Goal: Task Accomplishment & Management: Manage account settings

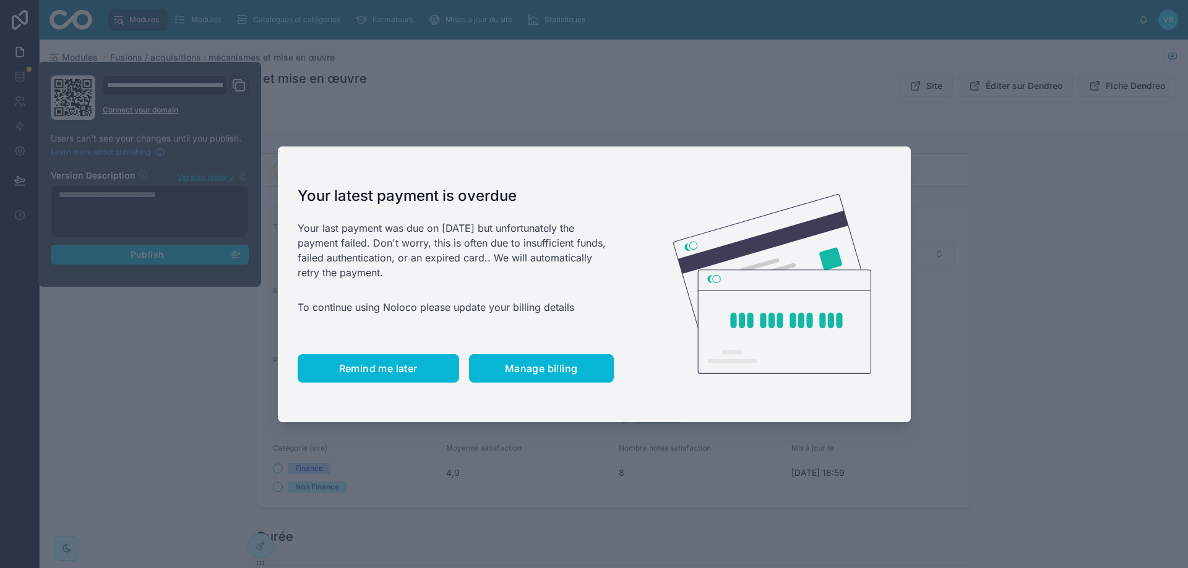
click at [387, 375] on button "Remind me later" at bounding box center [378, 368] width 161 height 28
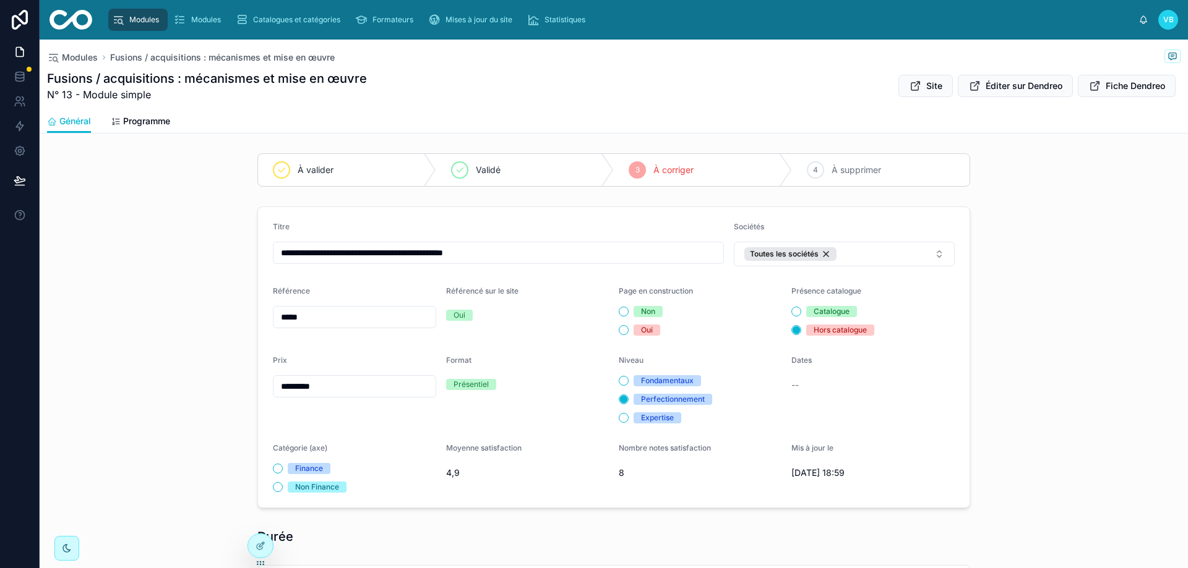
click at [155, 20] on span "Modules" at bounding box center [144, 20] width 30 height 10
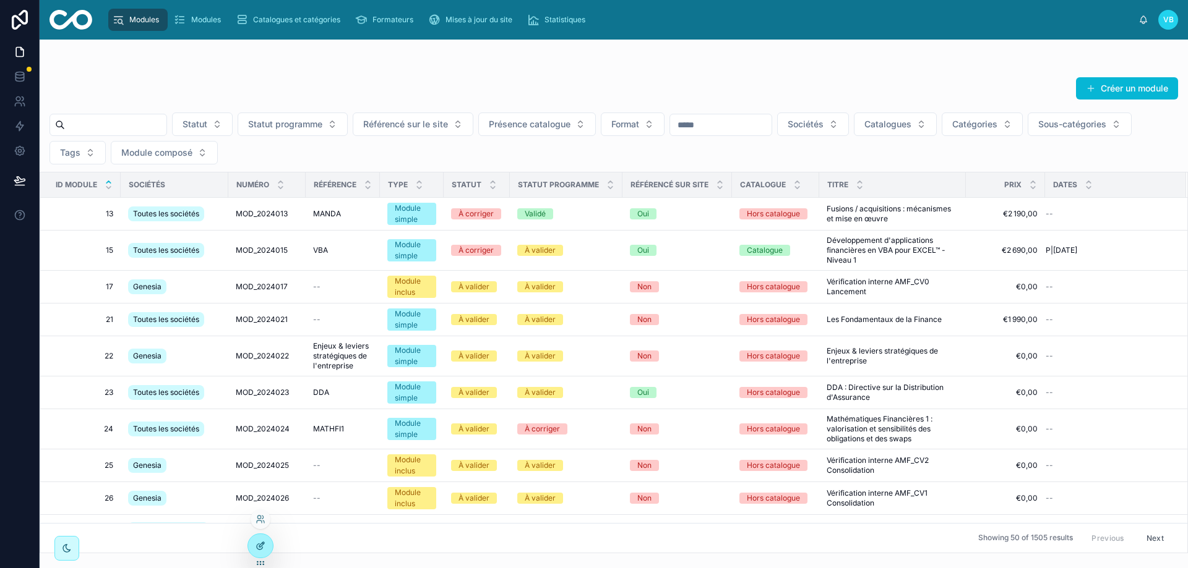
click at [260, 547] on icon at bounding box center [260, 546] width 10 height 10
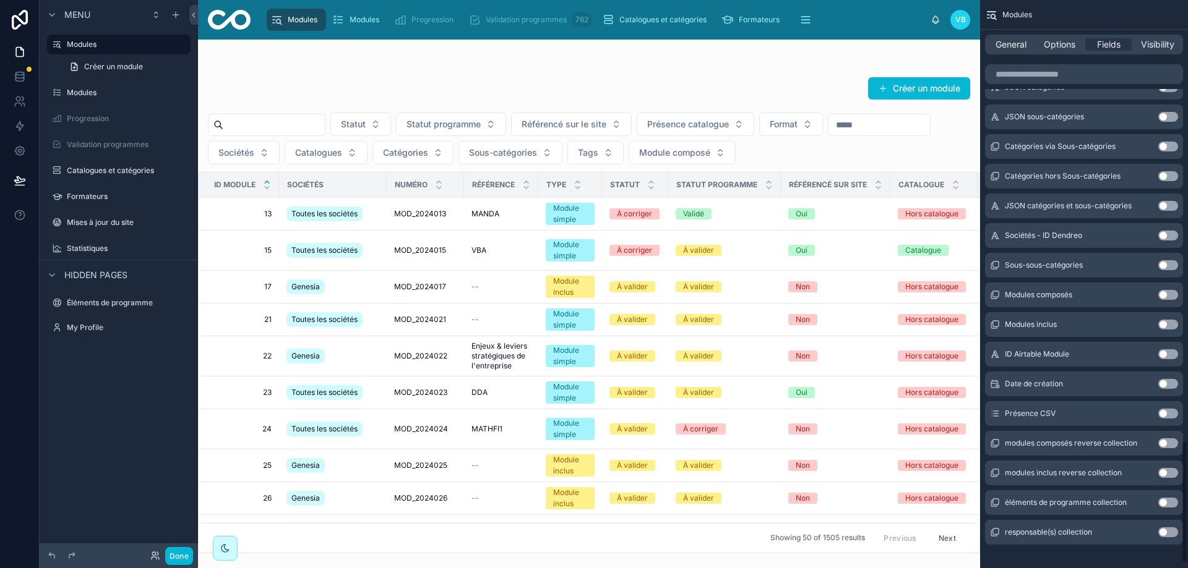
scroll to position [2065, 0]
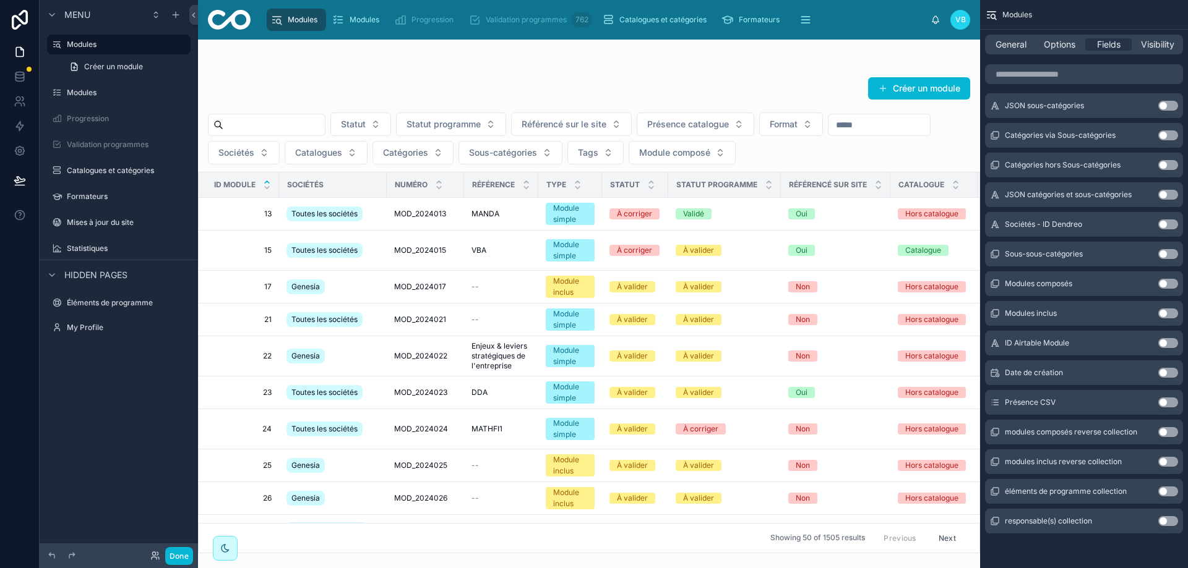
click at [1172, 403] on button "Use setting" at bounding box center [1168, 403] width 20 height 10
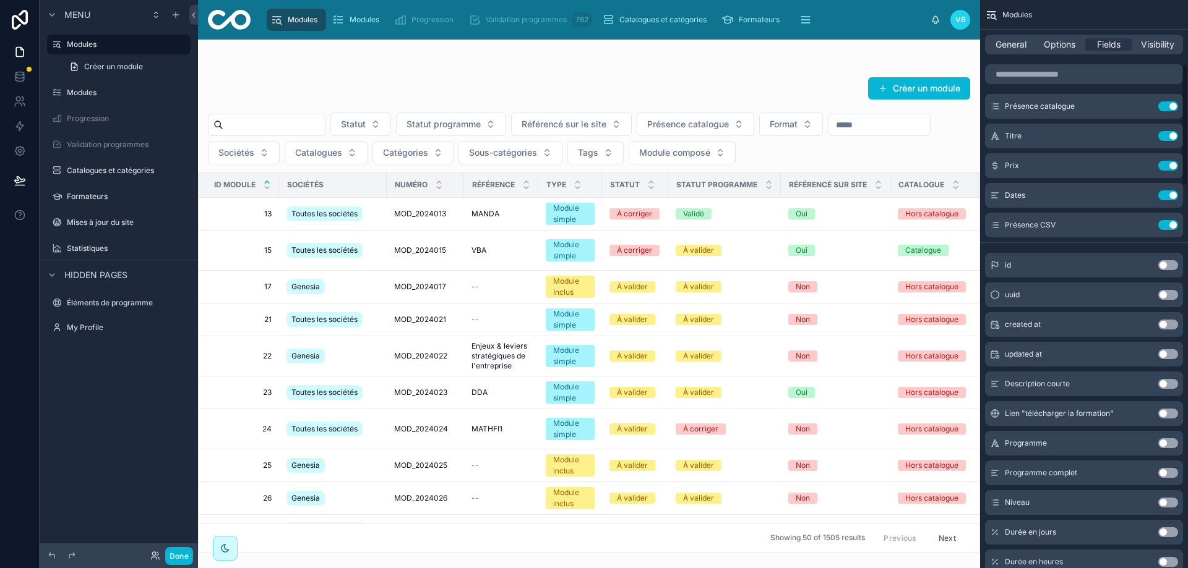
scroll to position [86, 0]
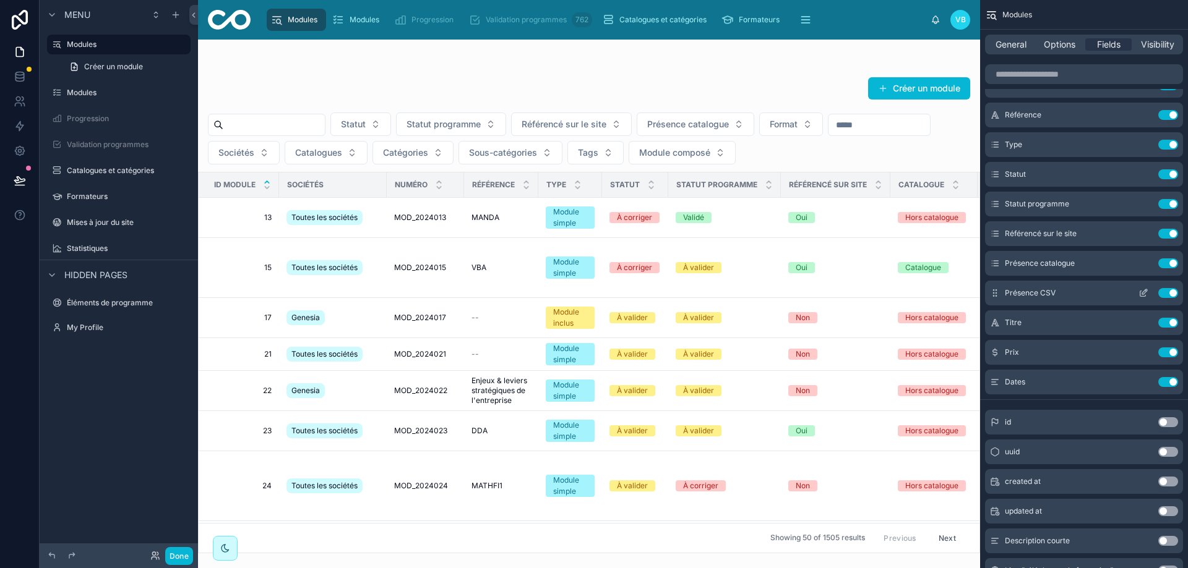
click at [1141, 293] on icon "scrollable content" at bounding box center [1143, 293] width 10 height 10
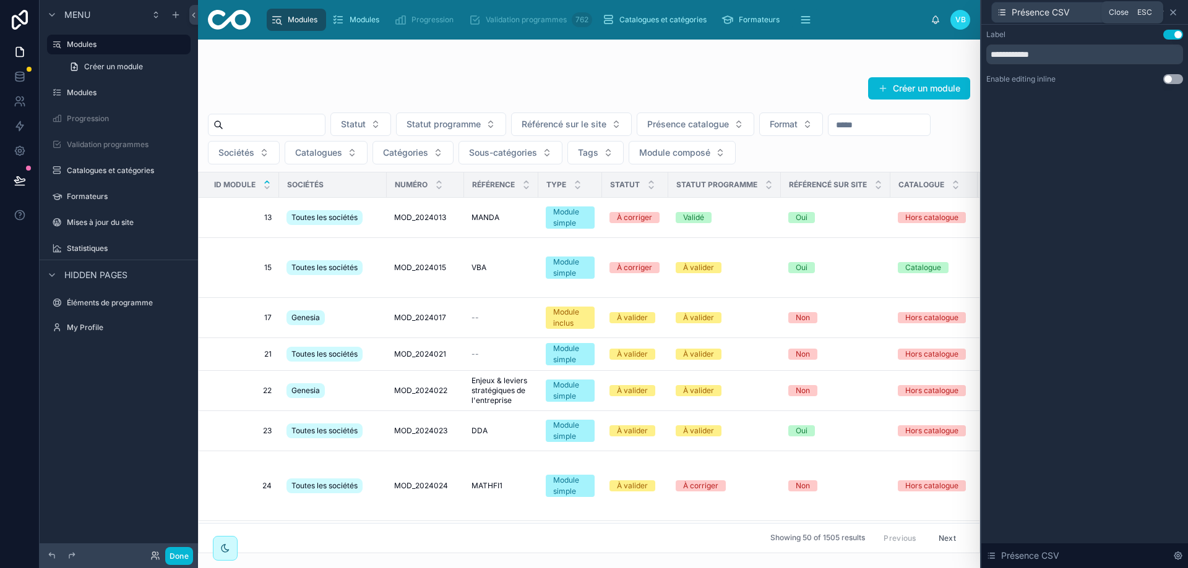
click at [1175, 12] on icon at bounding box center [1173, 12] width 10 height 10
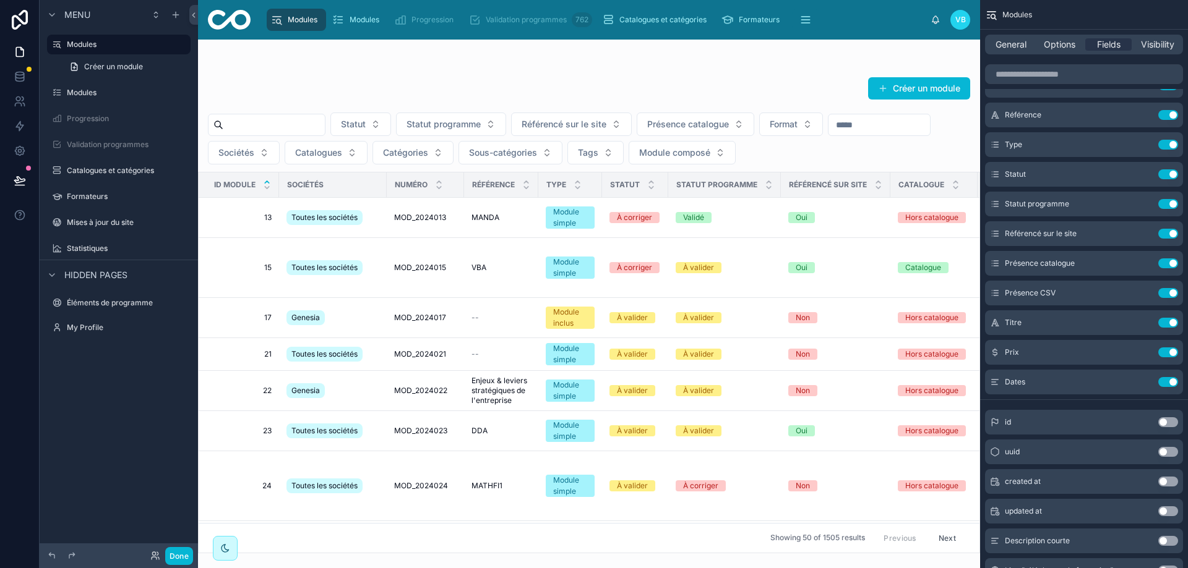
click at [612, 551] on div at bounding box center [589, 304] width 782 height 529
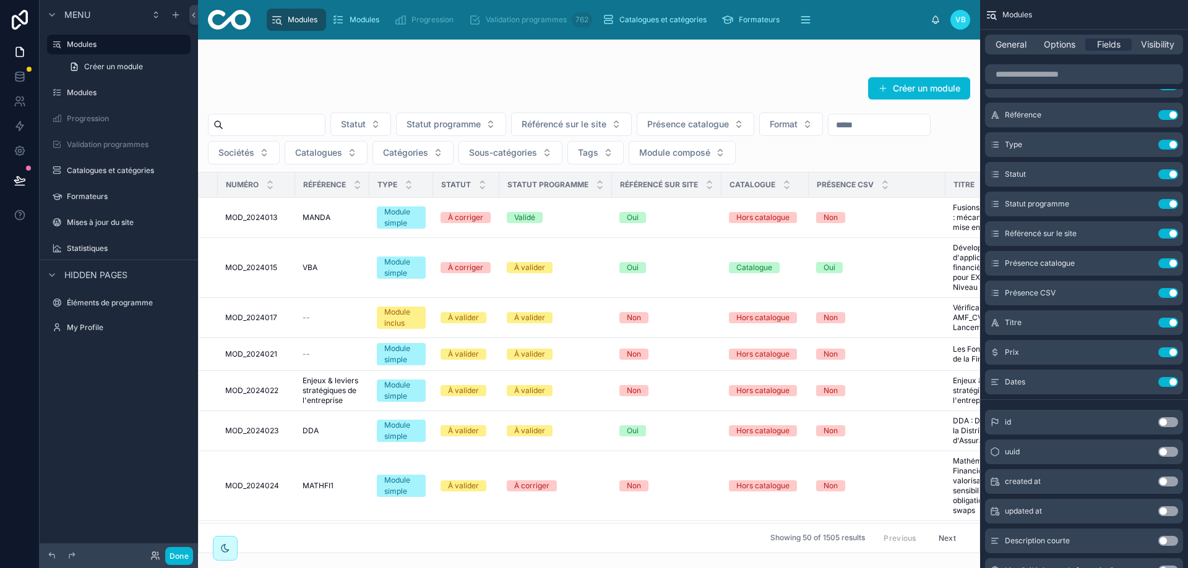
scroll to position [0, 168]
click at [1141, 289] on icon "scrollable content" at bounding box center [1143, 293] width 10 height 10
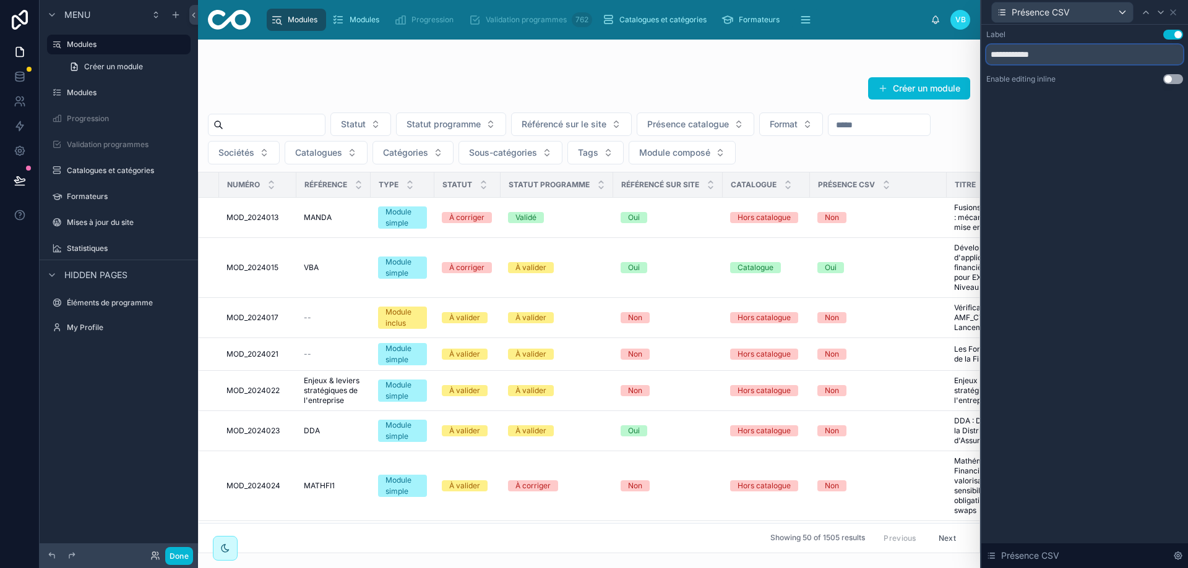
drag, startPoint x: 1033, startPoint y: 53, endPoint x: 846, endPoint y: 49, distance: 187.4
click at [846, 49] on div "**********" at bounding box center [594, 284] width 1188 height 568
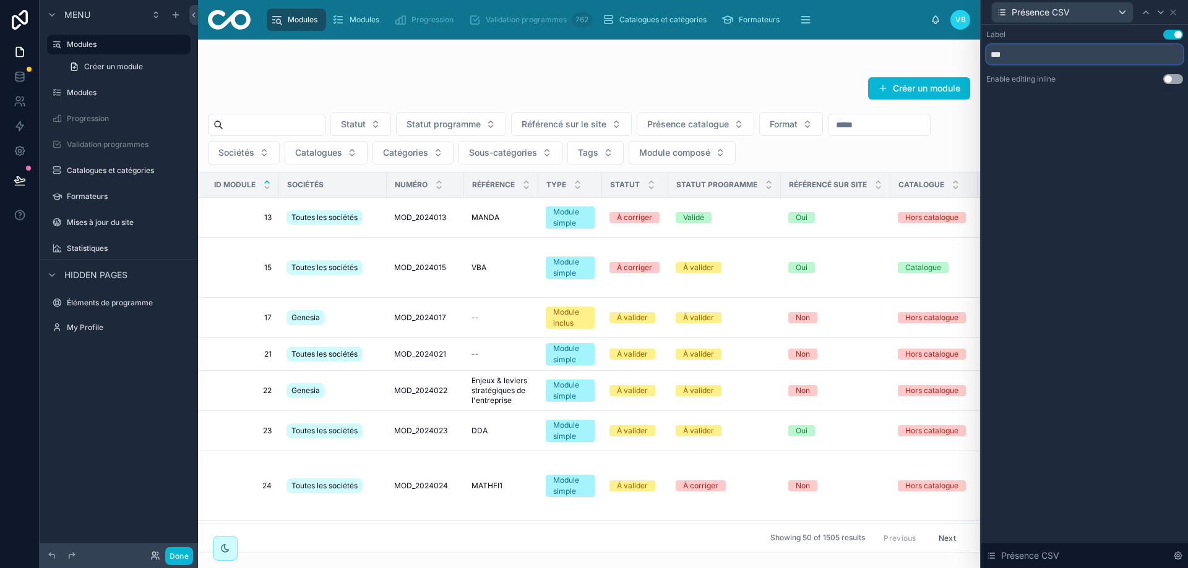
click at [1061, 51] on input "***" at bounding box center [1084, 55] width 197 height 20
type input "*****"
click at [1069, 178] on div "Label Use setting ***** Enable editing inline Use setting Présence CSV" at bounding box center [1084, 297] width 207 height 544
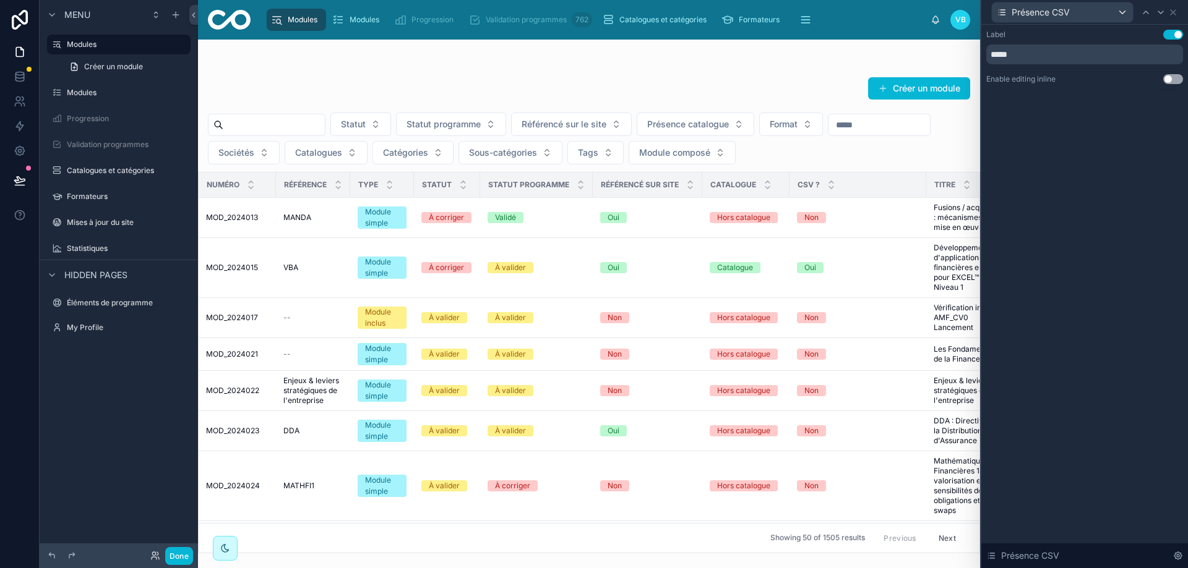
scroll to position [0, 285]
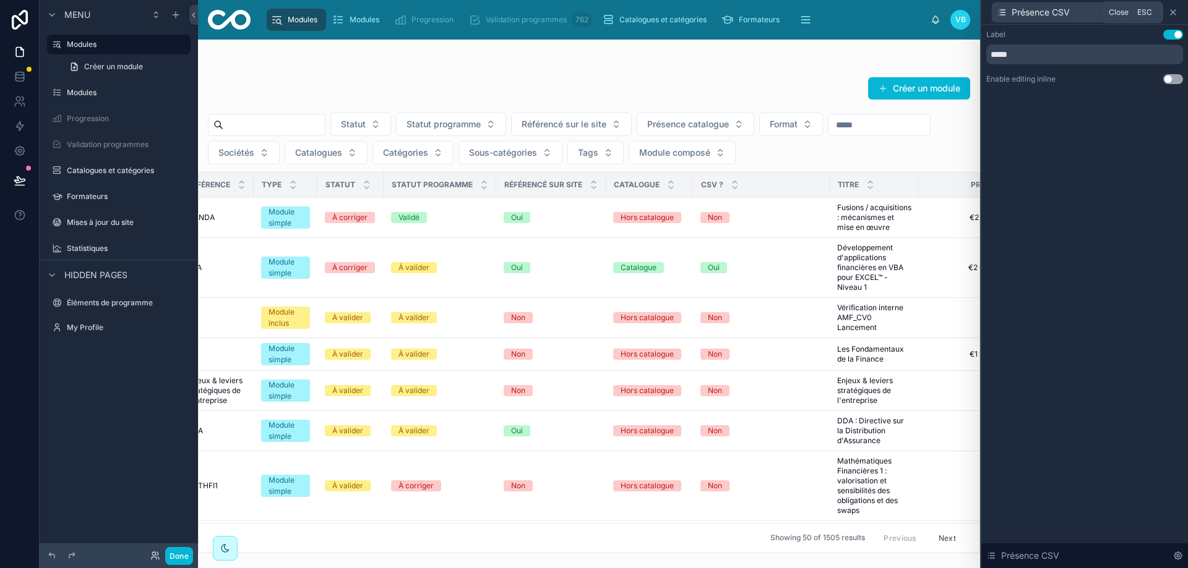
click at [1174, 8] on icon at bounding box center [1173, 12] width 10 height 10
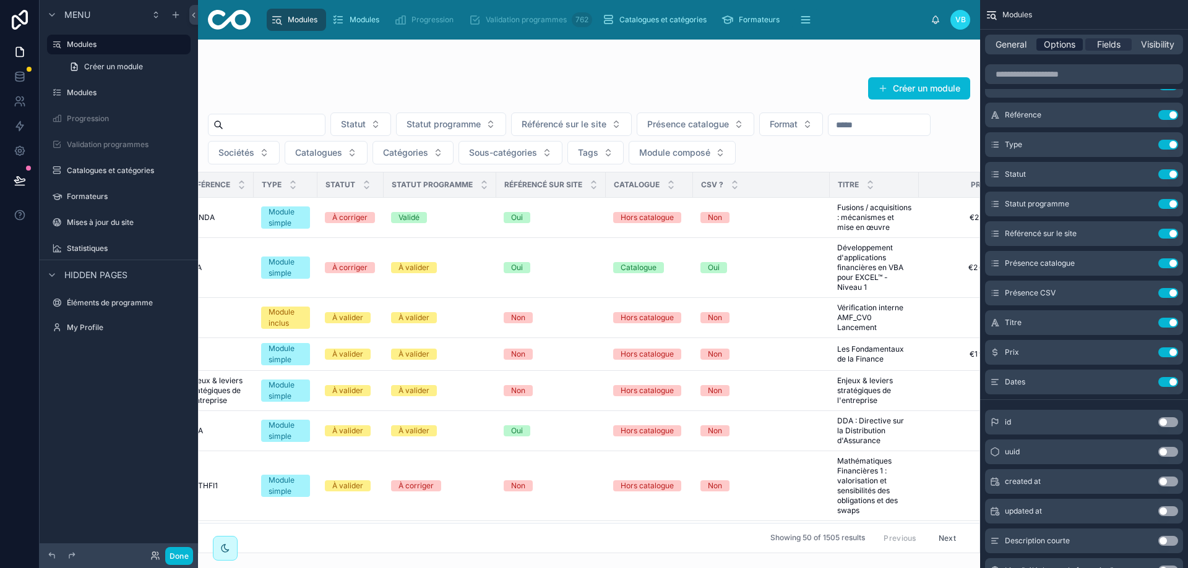
click at [1069, 45] on span "Options" at bounding box center [1059, 44] width 32 height 12
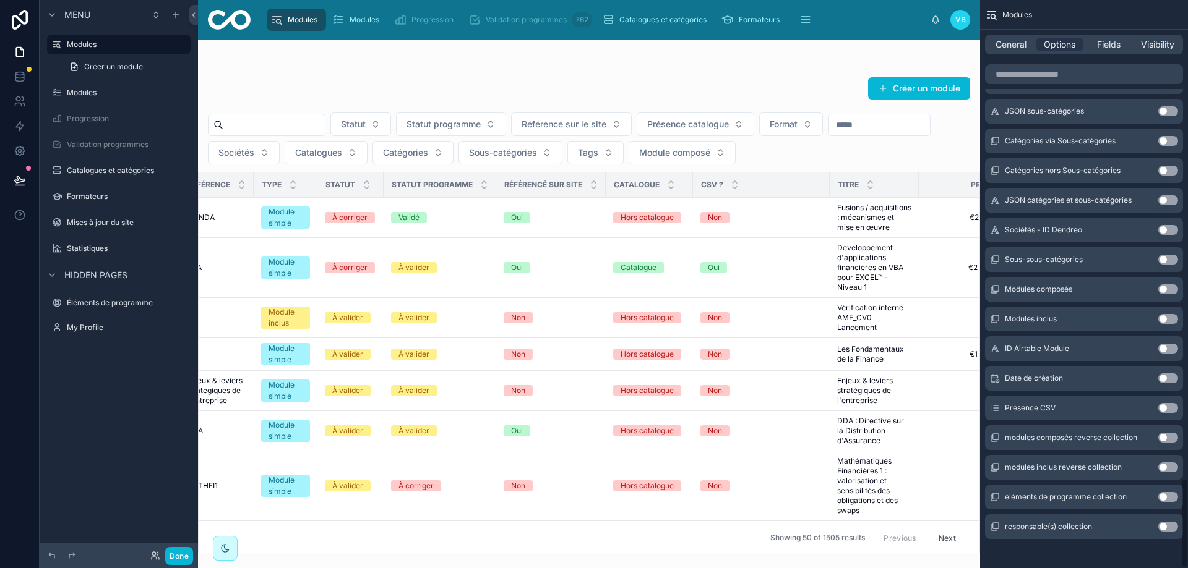
scroll to position [3023, 0]
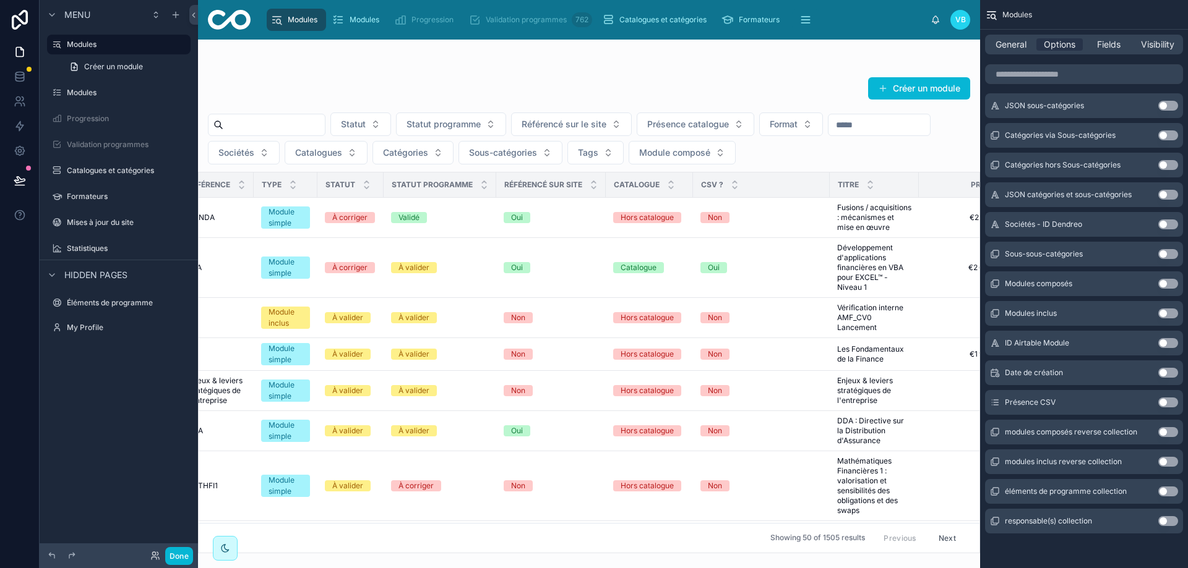
click at [1162, 406] on button "Use setting" at bounding box center [1168, 403] width 20 height 10
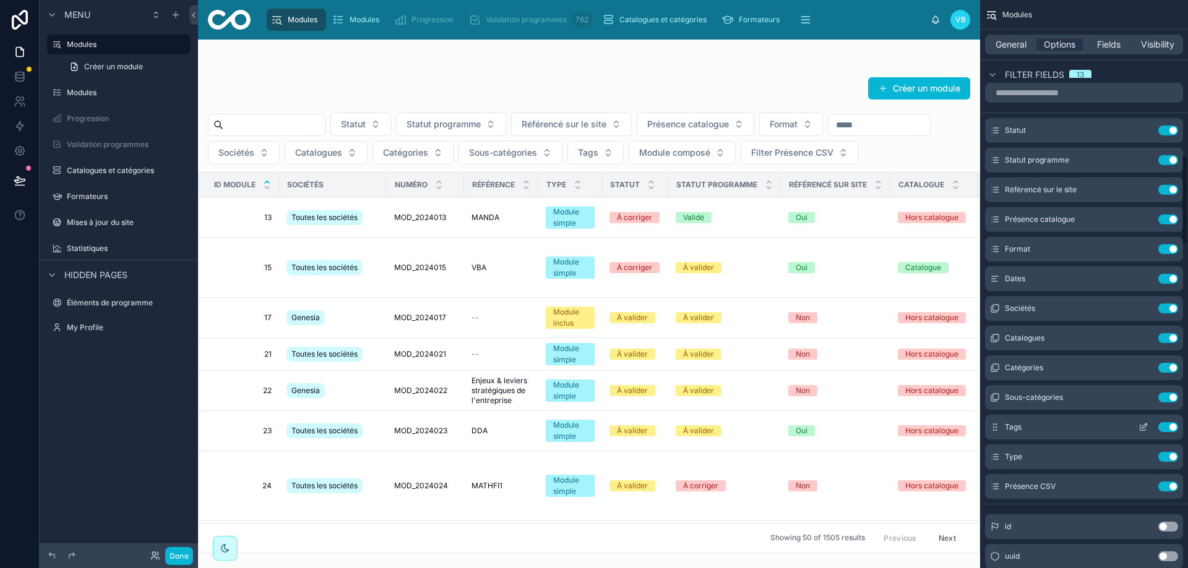
scroll to position [982, 0]
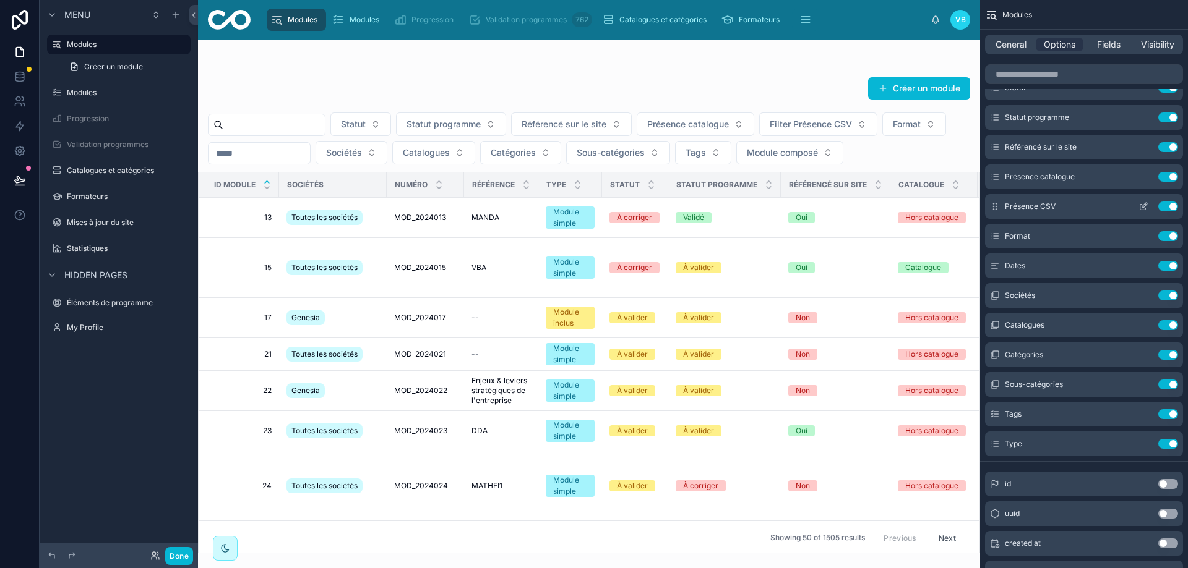
click at [1141, 208] on icon "scrollable content" at bounding box center [1143, 207] width 10 height 10
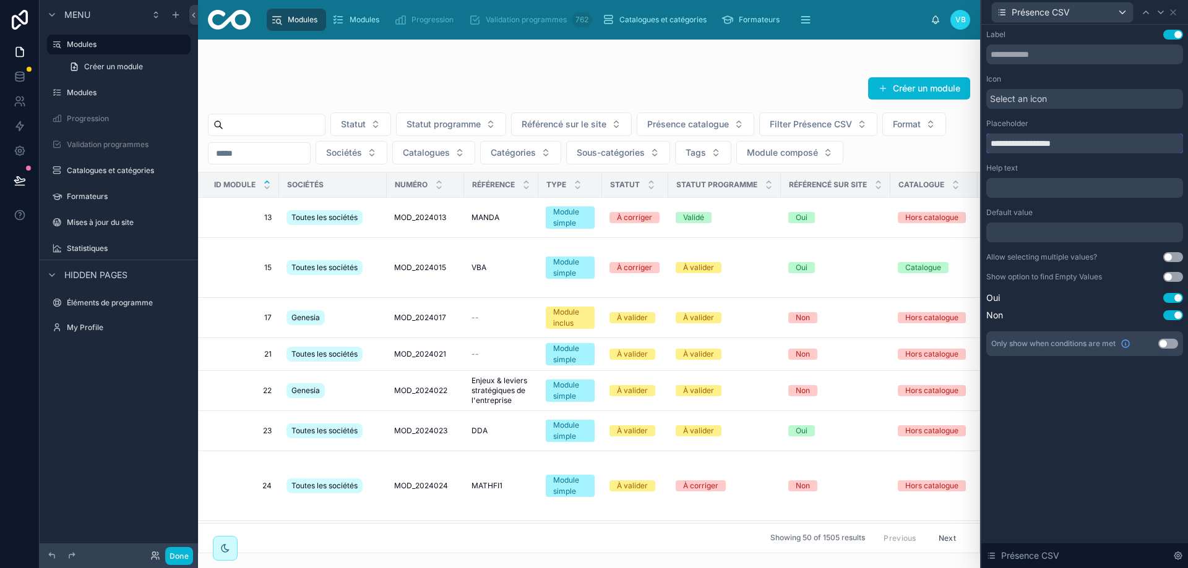
drag, startPoint x: 1014, startPoint y: 142, endPoint x: 952, endPoint y: 141, distance: 61.9
click at [952, 141] on div "**********" at bounding box center [594, 284] width 1188 height 568
type input "**********"
click at [1098, 124] on div "Placeholder" at bounding box center [1084, 124] width 197 height 10
click at [1152, 401] on div "**********" at bounding box center [1084, 297] width 207 height 544
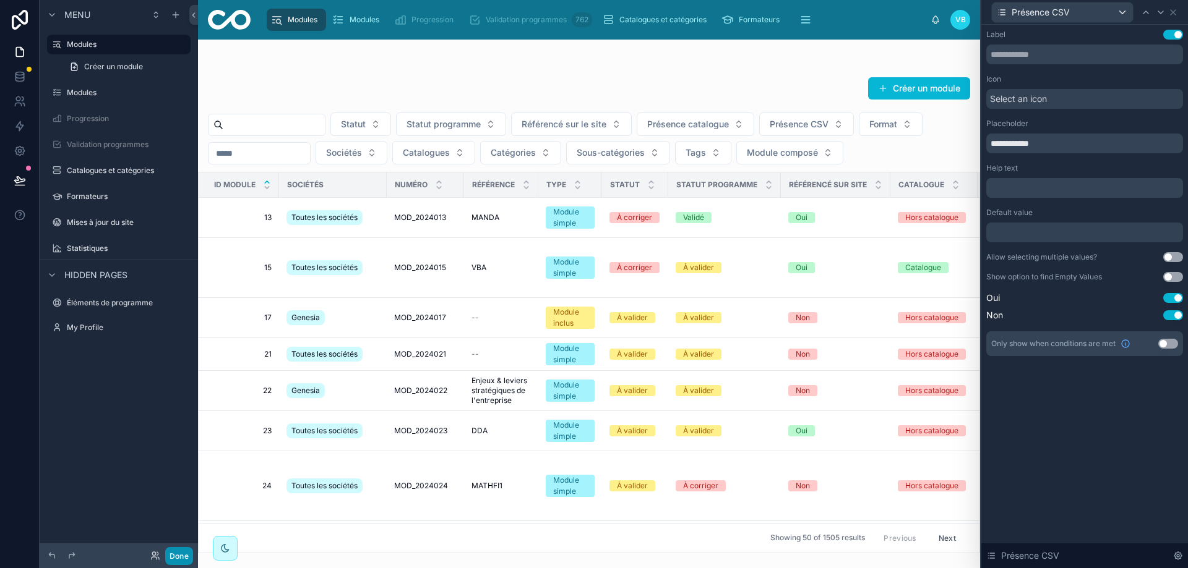
click at [176, 561] on button "Done" at bounding box center [179, 556] width 28 height 18
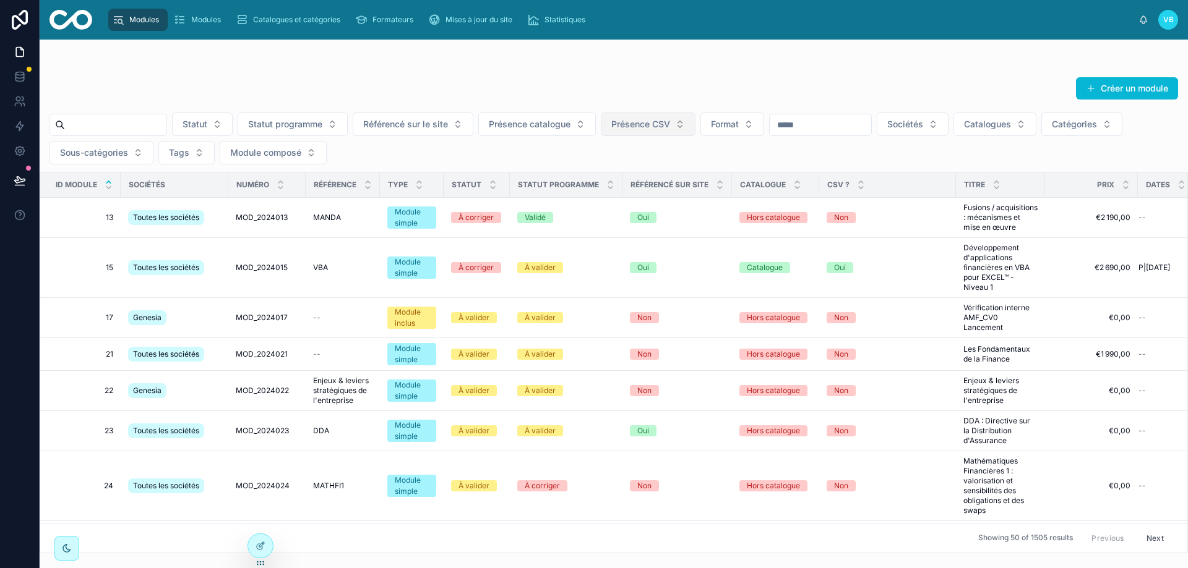
click at [670, 127] on span "Présence CSV" at bounding box center [640, 124] width 59 height 12
click at [554, 156] on div "Statut Statut programme Référencé sur le site Présence catalogue Présence CSV F…" at bounding box center [614, 139] width 1148 height 52
click at [19, 77] on icon at bounding box center [20, 77] width 12 height 12
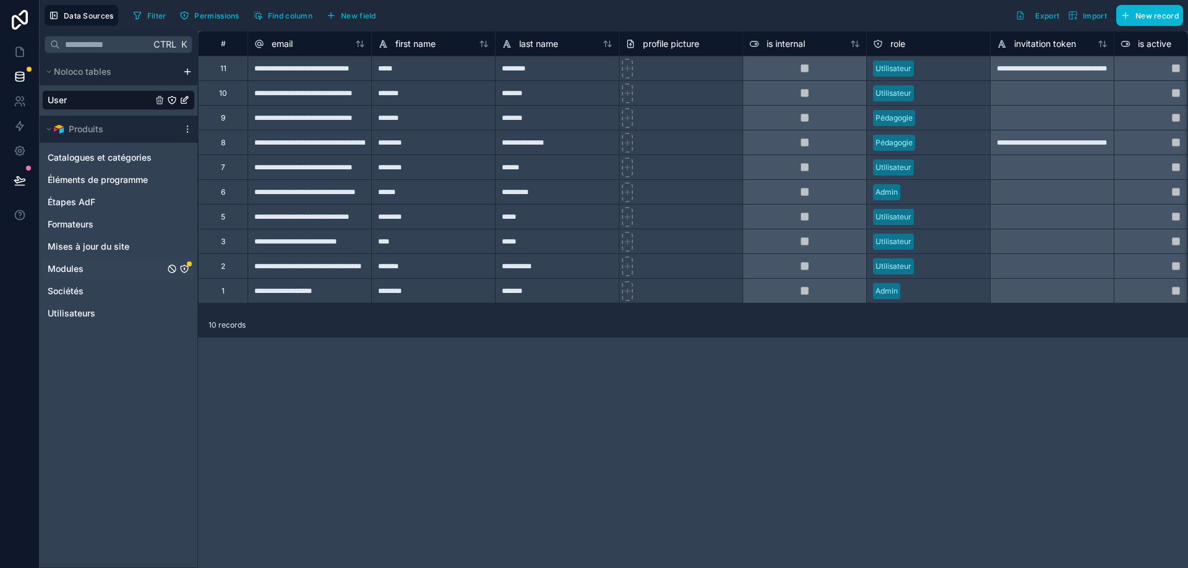
click at [186, 267] on icon "Modules" at bounding box center [184, 269] width 10 height 10
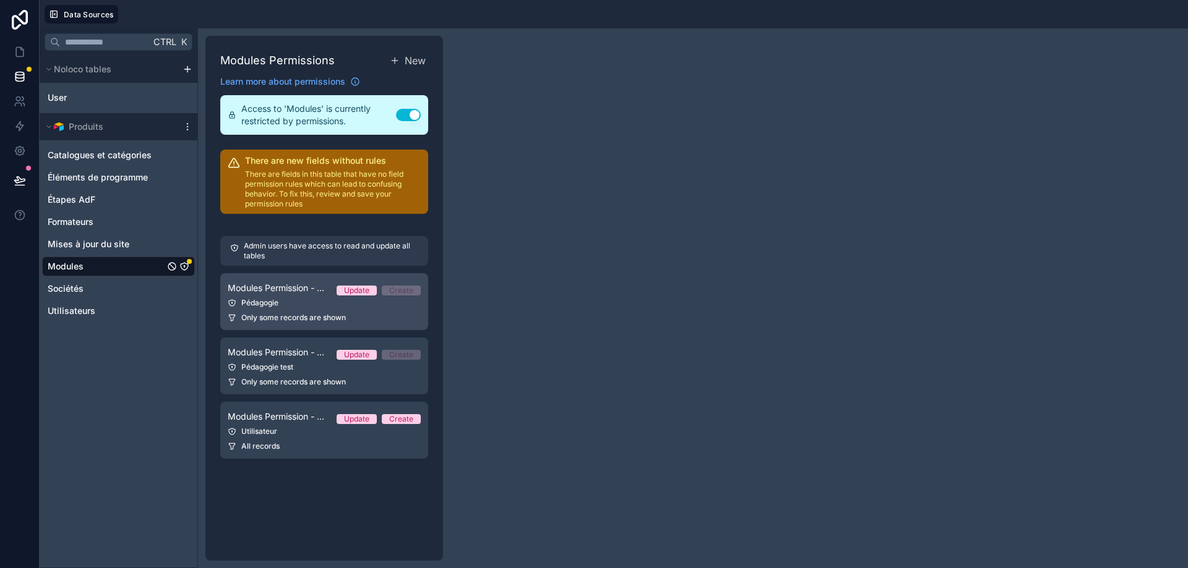
click at [278, 298] on link "Modules Permission - Pédagogie Update Create Pédagogie Only some records are sh…" at bounding box center [324, 301] width 208 height 57
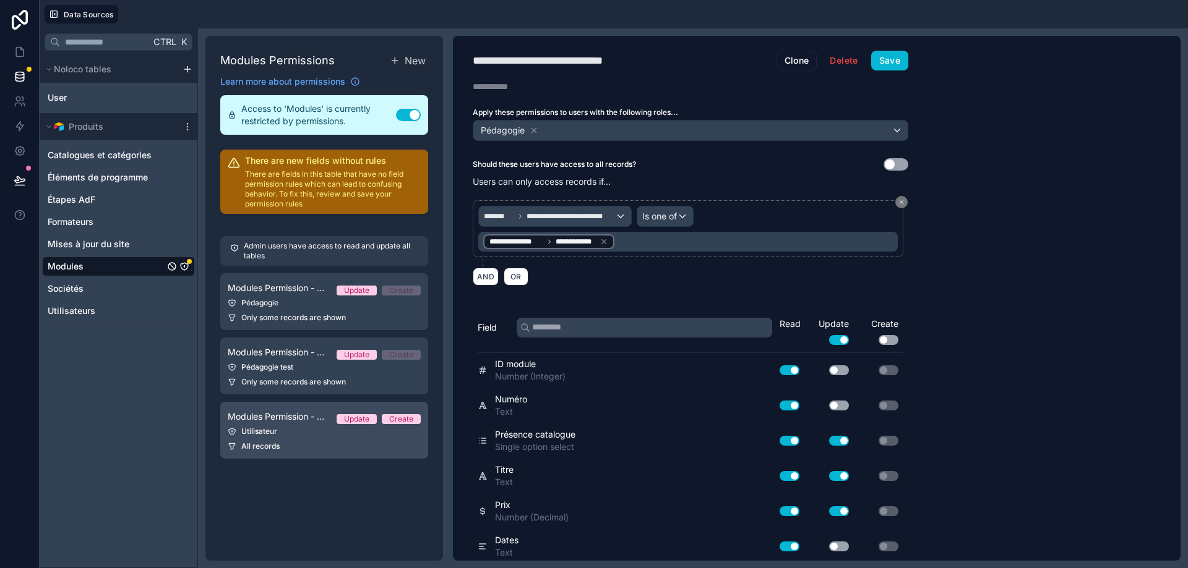
click at [260, 431] on div "Utilisateur" at bounding box center [324, 432] width 193 height 10
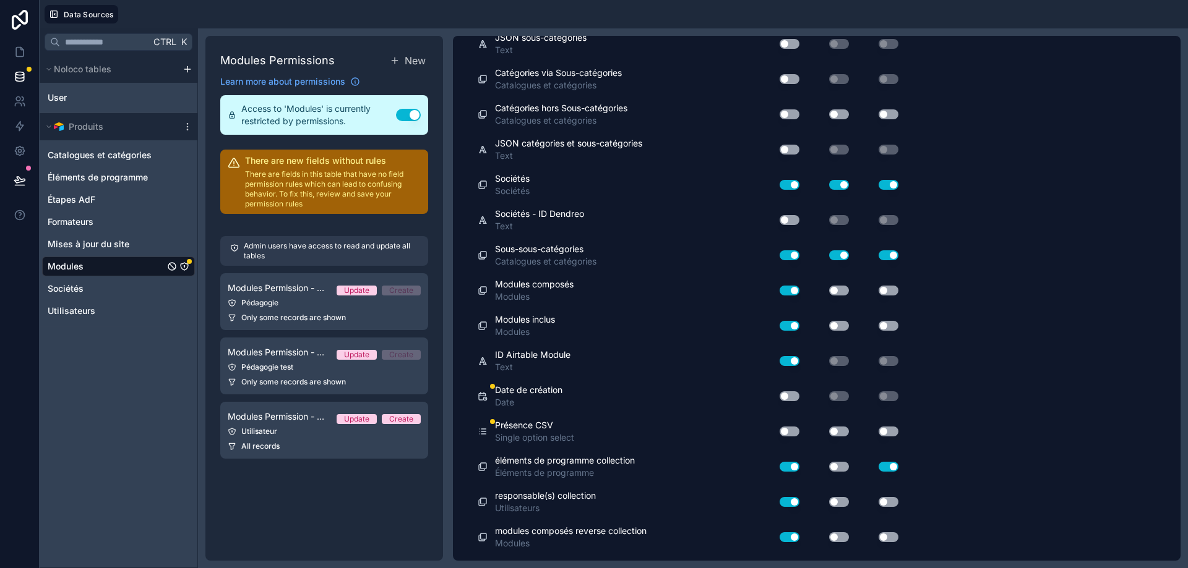
scroll to position [2508, 0]
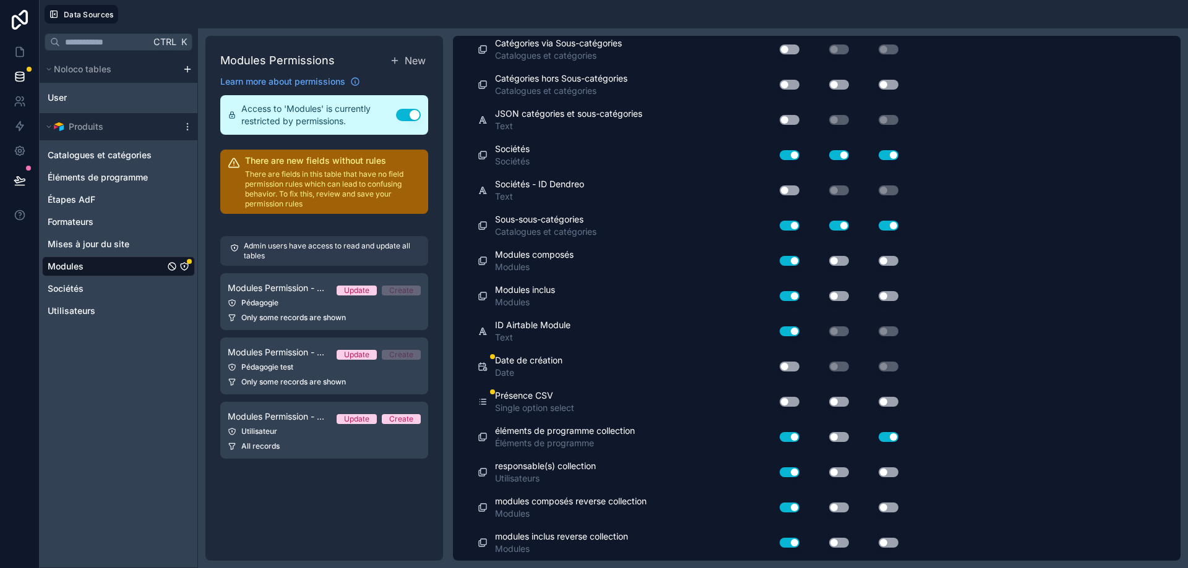
click at [797, 366] on button "Use setting" at bounding box center [789, 367] width 20 height 10
click at [796, 401] on button "Use setting" at bounding box center [789, 402] width 20 height 10
click at [790, 364] on button "Use setting" at bounding box center [789, 367] width 20 height 10
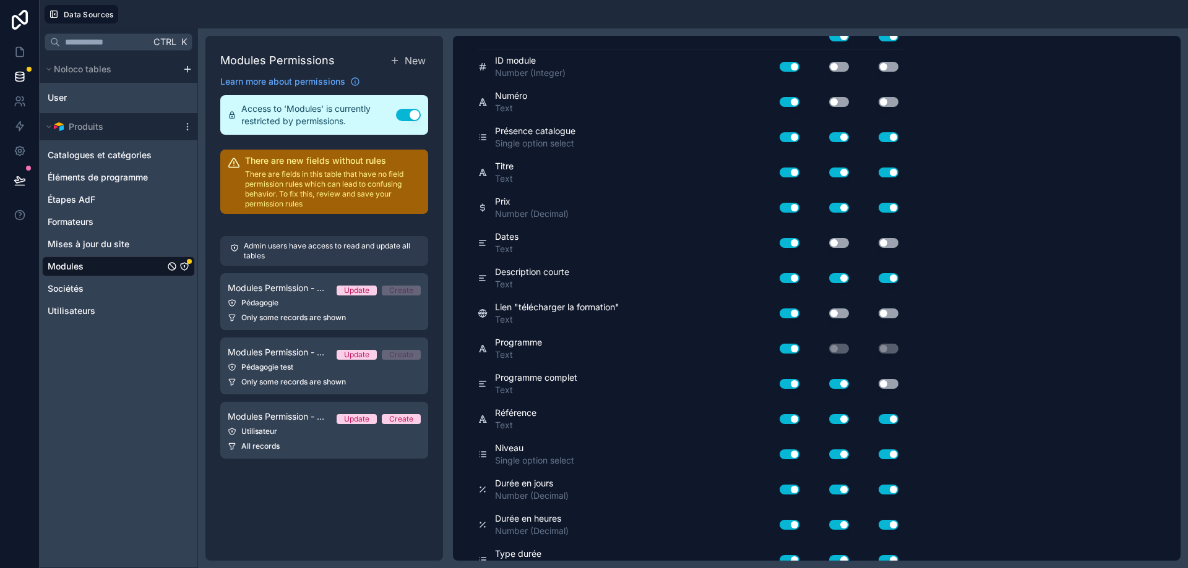
scroll to position [0, 0]
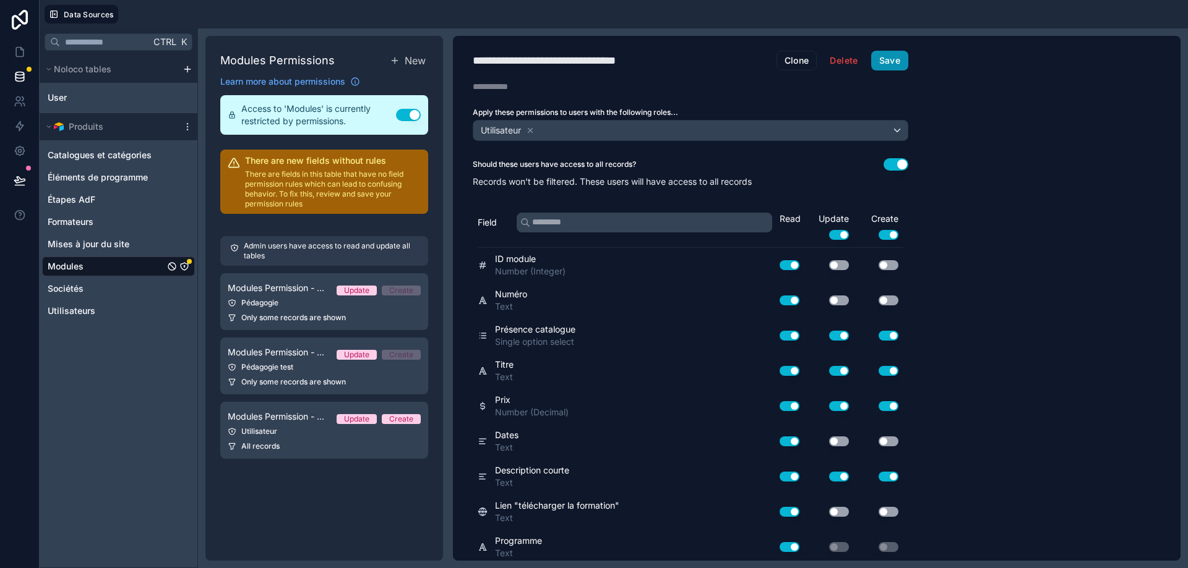
click at [890, 62] on button "Save" at bounding box center [889, 61] width 37 height 20
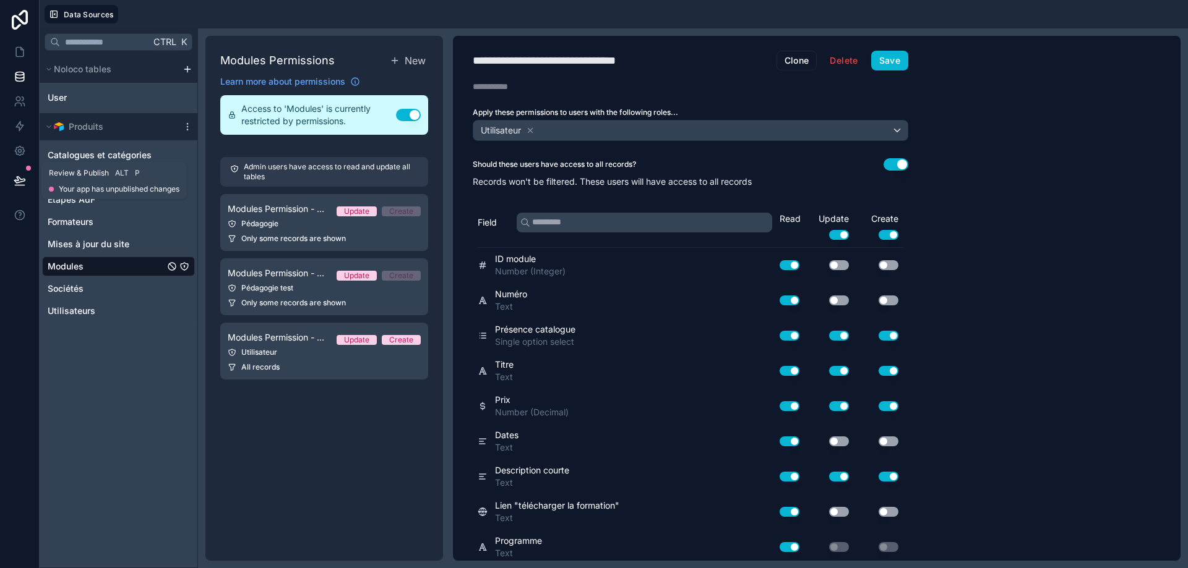
click at [17, 165] on button at bounding box center [19, 180] width 27 height 35
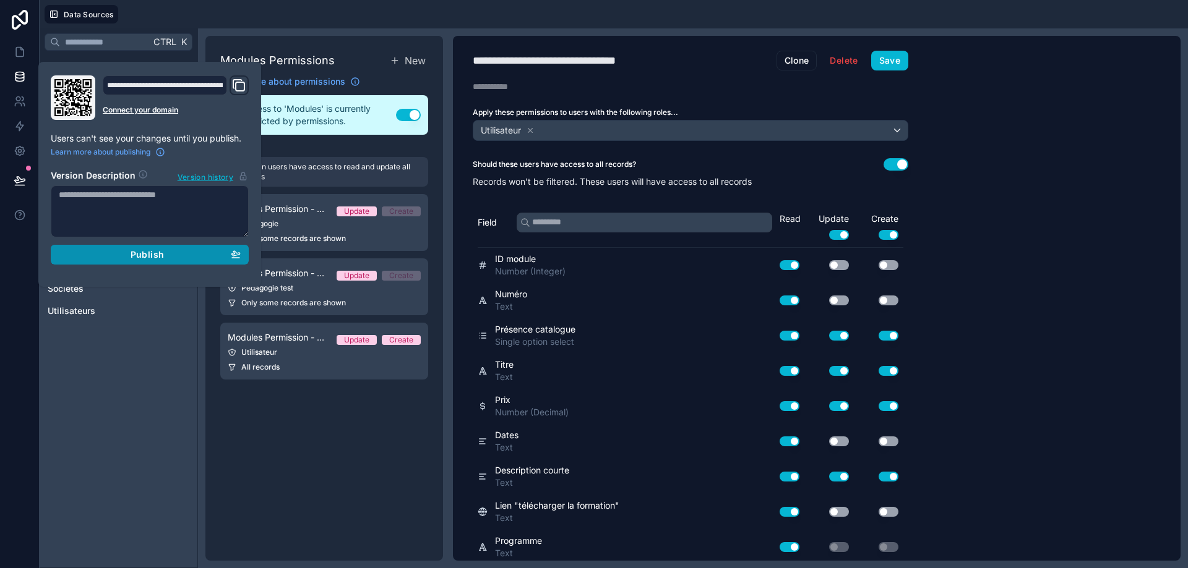
click at [137, 259] on span "Publish" at bounding box center [147, 254] width 33 height 11
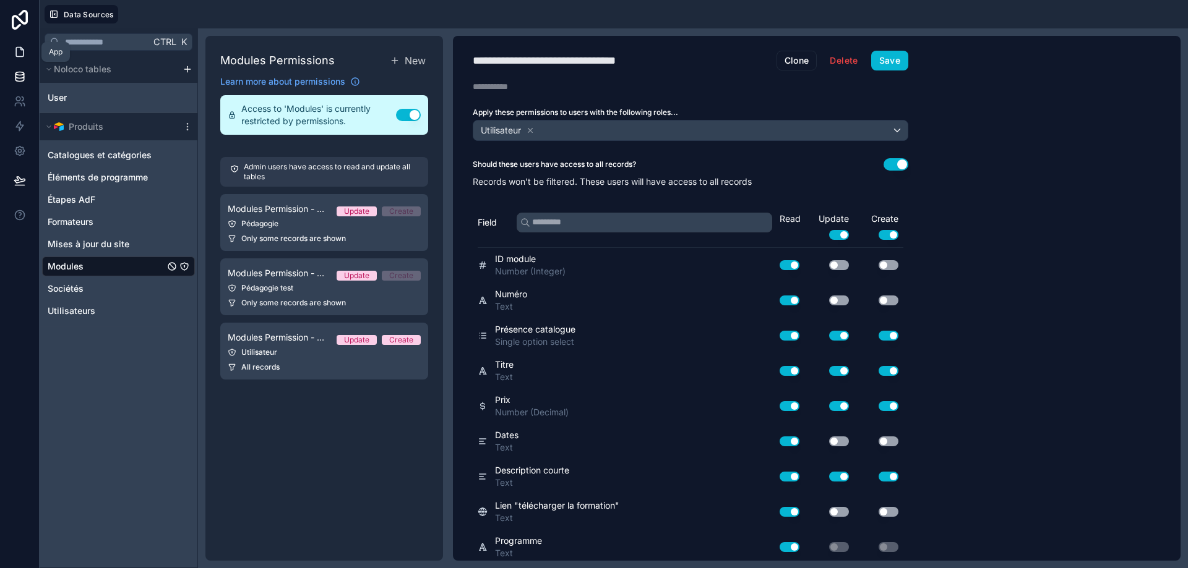
click at [21, 55] on icon at bounding box center [20, 52] width 12 height 12
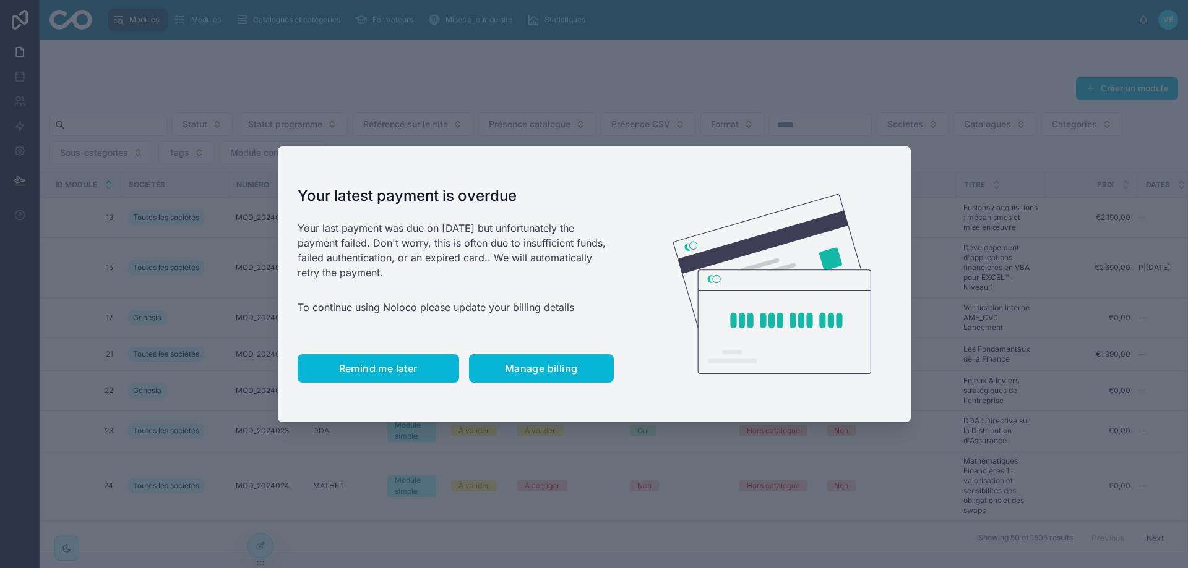
click at [413, 382] on button "Remind me later" at bounding box center [378, 368] width 161 height 28
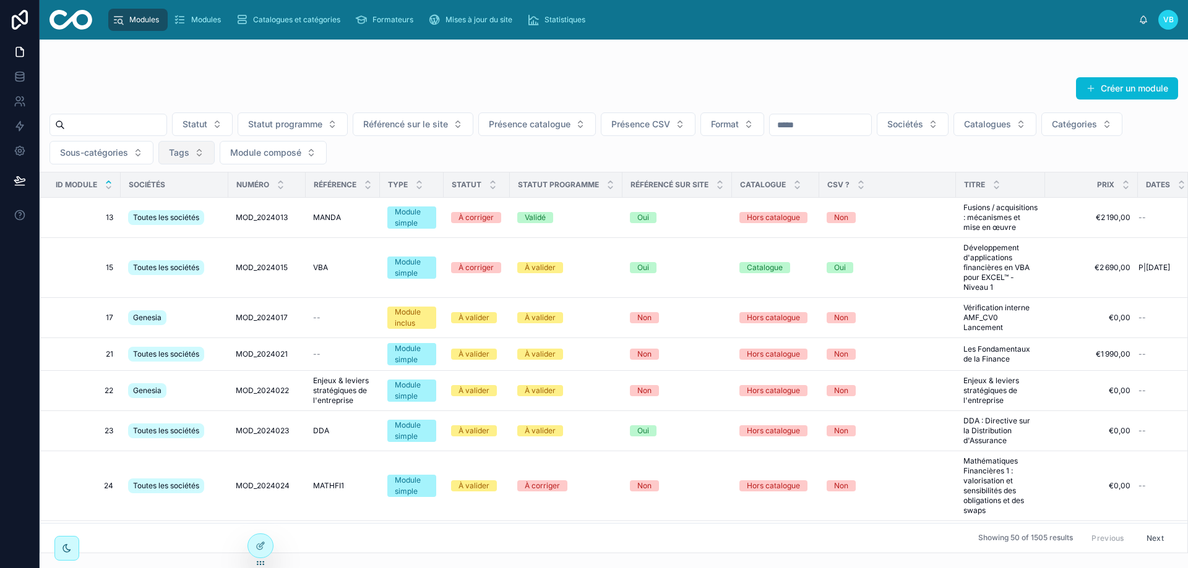
click at [215, 147] on button "Tags" at bounding box center [186, 153] width 56 height 24
click at [500, 152] on div "Statut Statut programme Référencé sur le site Présence catalogue Présence CSV F…" at bounding box center [614, 139] width 1148 height 52
click at [695, 119] on button "Présence CSV" at bounding box center [648, 125] width 95 height 24
click at [702, 75] on div "Créer un module Statut Statut programme Référencé sur le site Présence catalogu…" at bounding box center [614, 311] width 1148 height 484
click at [570, 127] on span "Présence catalogue" at bounding box center [530, 124] width 82 height 12
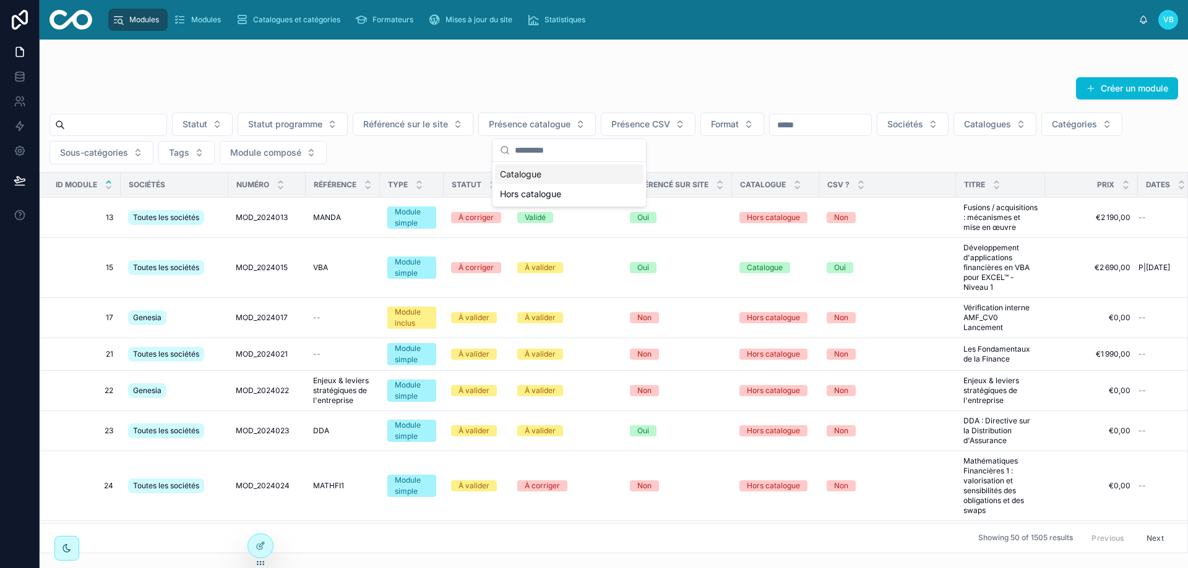
click at [583, 180] on div "Catalogue" at bounding box center [569, 175] width 148 height 20
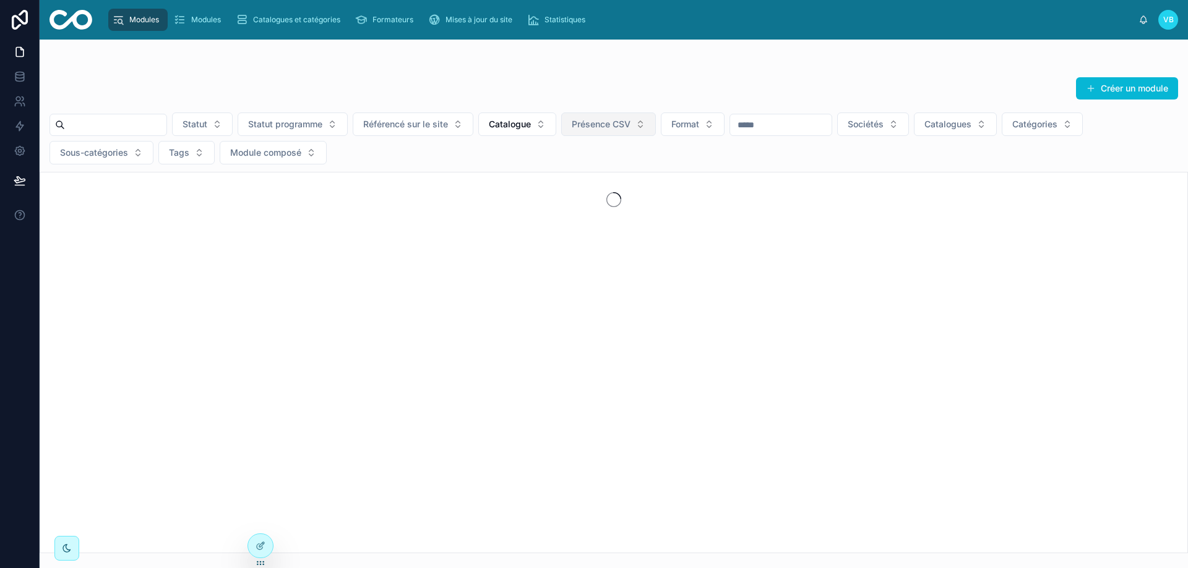
click at [656, 126] on button "Présence CSV" at bounding box center [608, 125] width 95 height 24
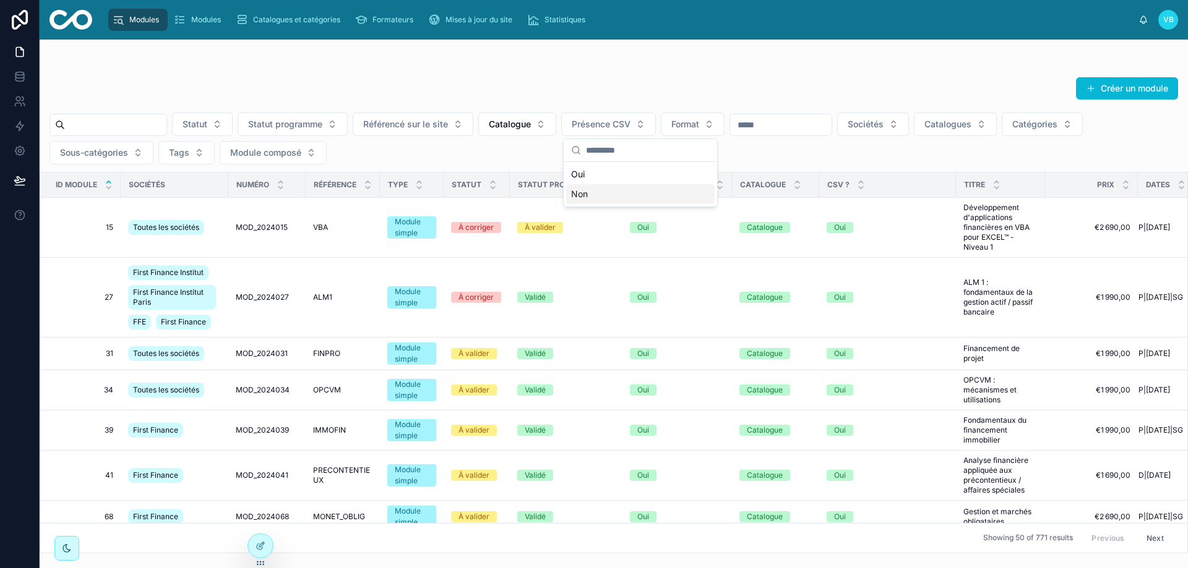
click at [632, 199] on div "Non" at bounding box center [640, 194] width 148 height 20
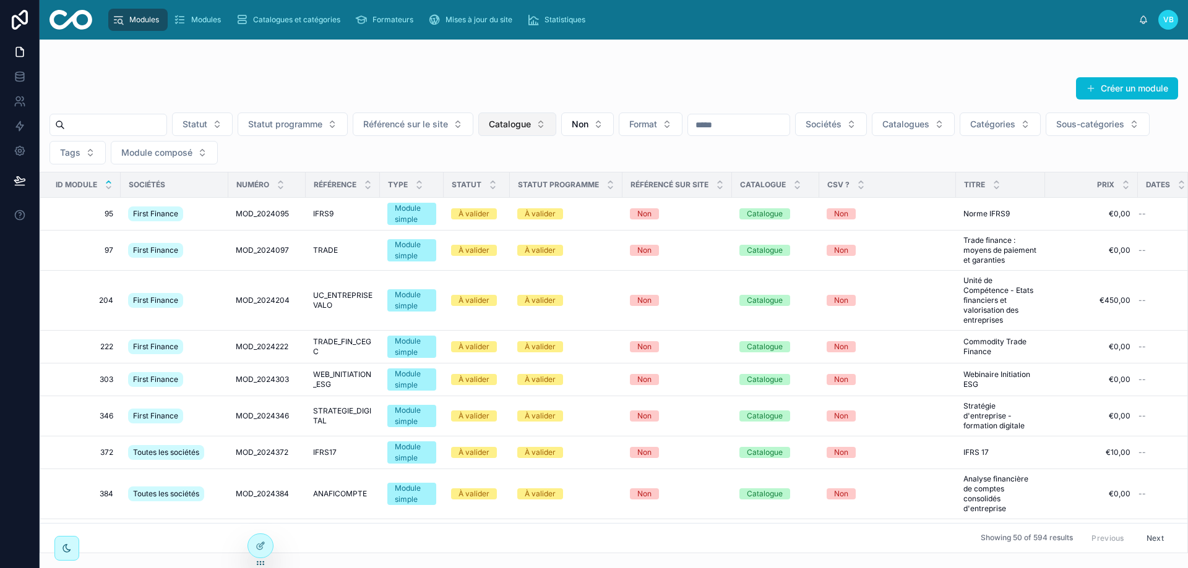
click at [531, 122] on span "Catalogue" at bounding box center [510, 124] width 42 height 12
click at [556, 124] on button "Catalogue" at bounding box center [517, 125] width 78 height 24
click at [841, 122] on span "Sociétés" at bounding box center [823, 124] width 36 height 12
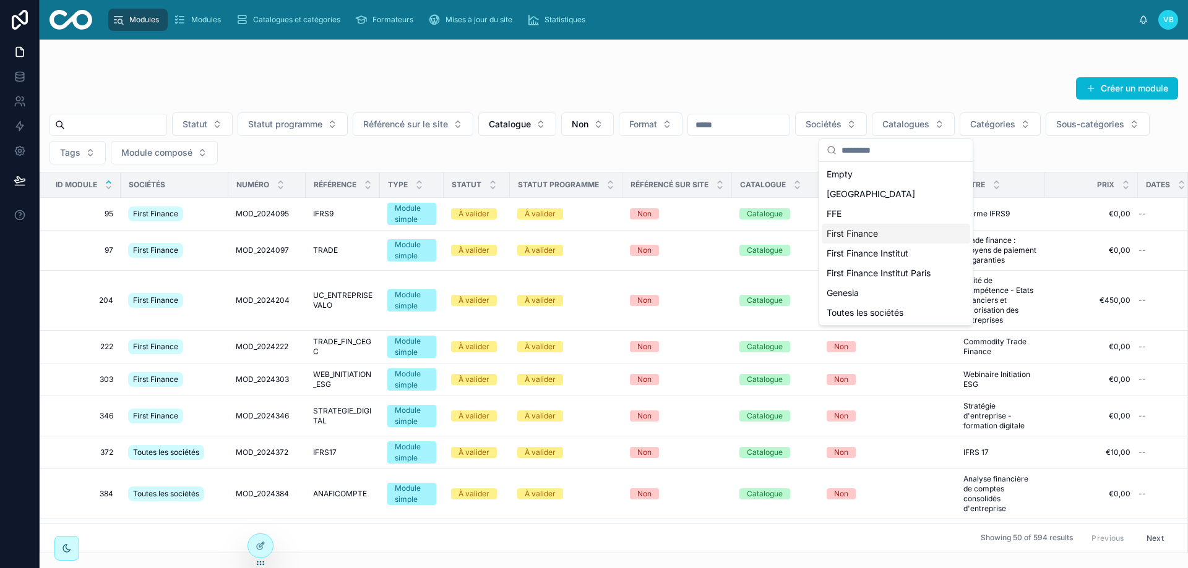
scroll to position [62, 0]
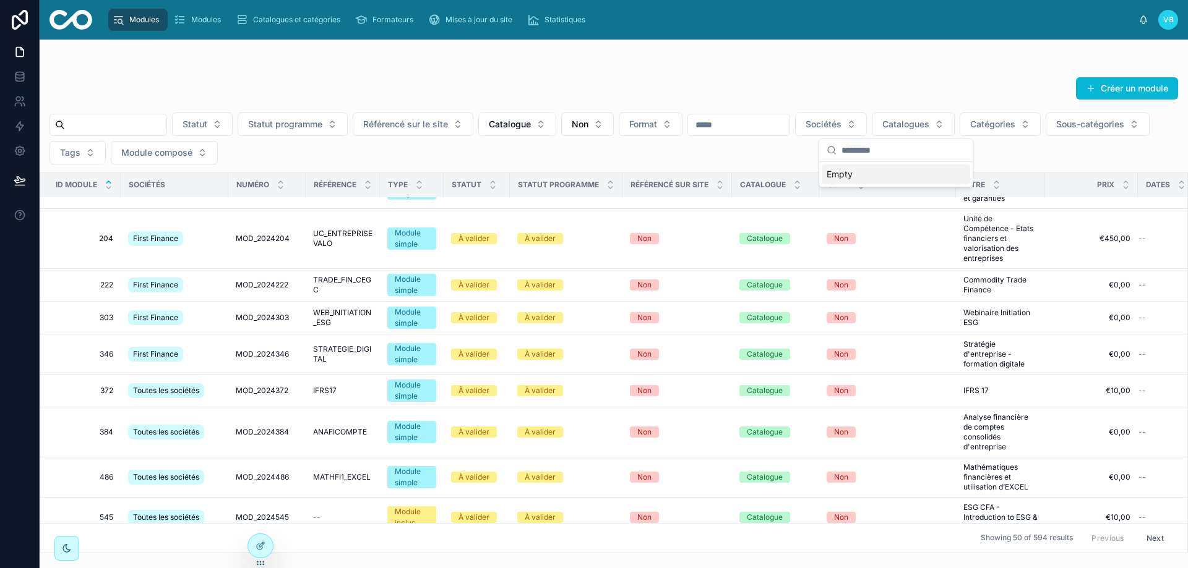
click at [742, 142] on div "Statut Statut programme Référencé sur le site Catalogue Non Format Sociétés Cat…" at bounding box center [614, 139] width 1148 height 52
click at [867, 121] on button "Sociétés" at bounding box center [831, 125] width 72 height 24
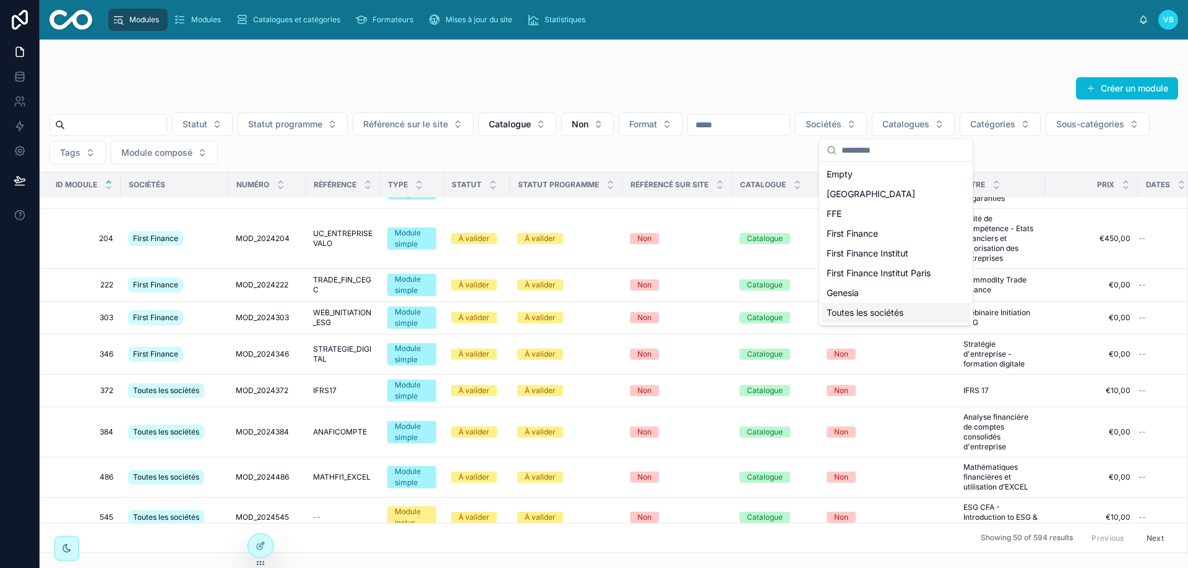
click at [889, 312] on span "Toutes les sociétés" at bounding box center [864, 313] width 77 height 12
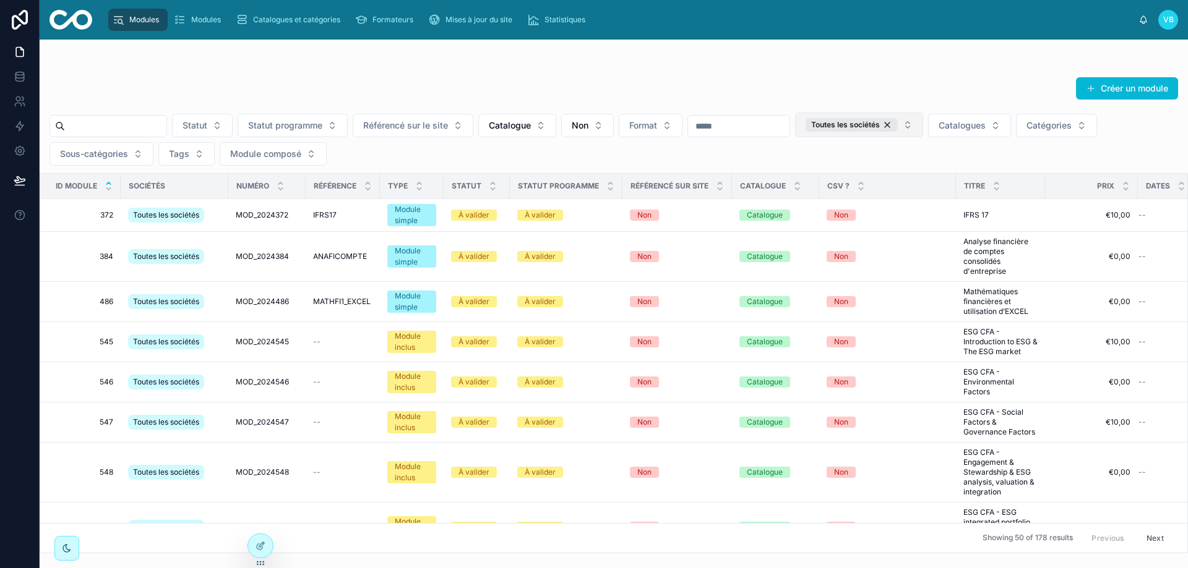
click at [923, 127] on button "Toutes les sociétés" at bounding box center [859, 125] width 128 height 25
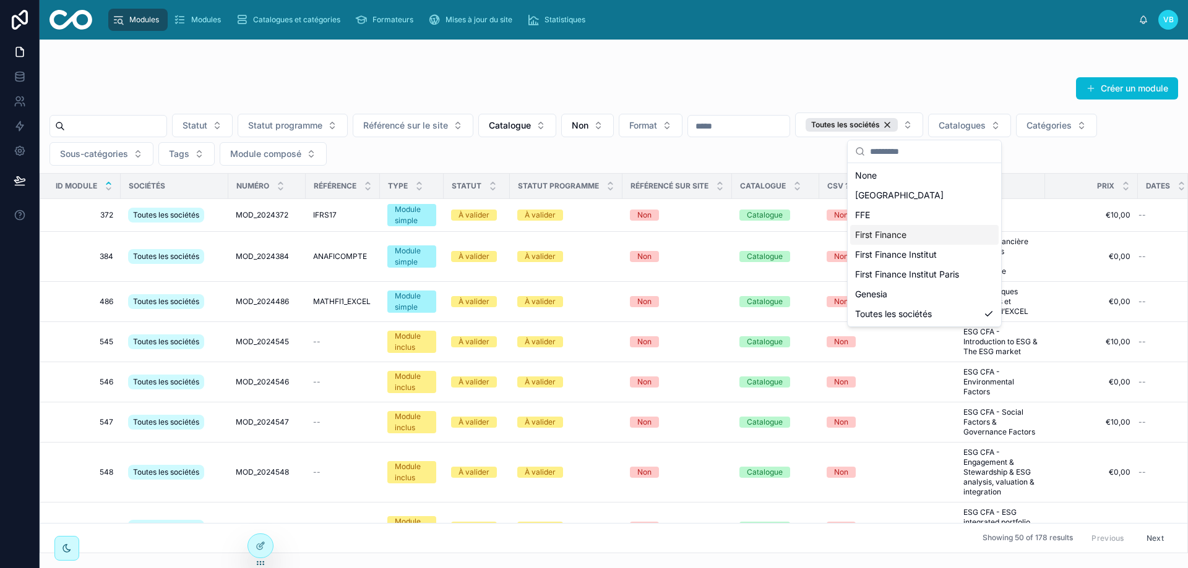
click at [909, 233] on div "First Finance" at bounding box center [924, 235] width 148 height 20
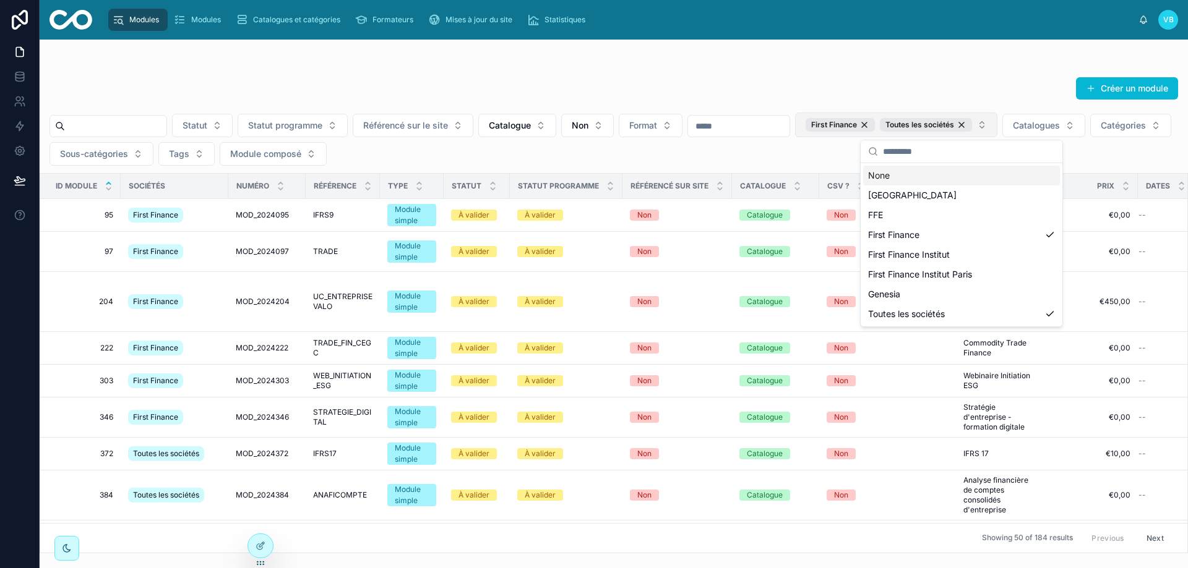
click at [947, 134] on button "First Finance Toutes les sociétés" at bounding box center [896, 125] width 202 height 25
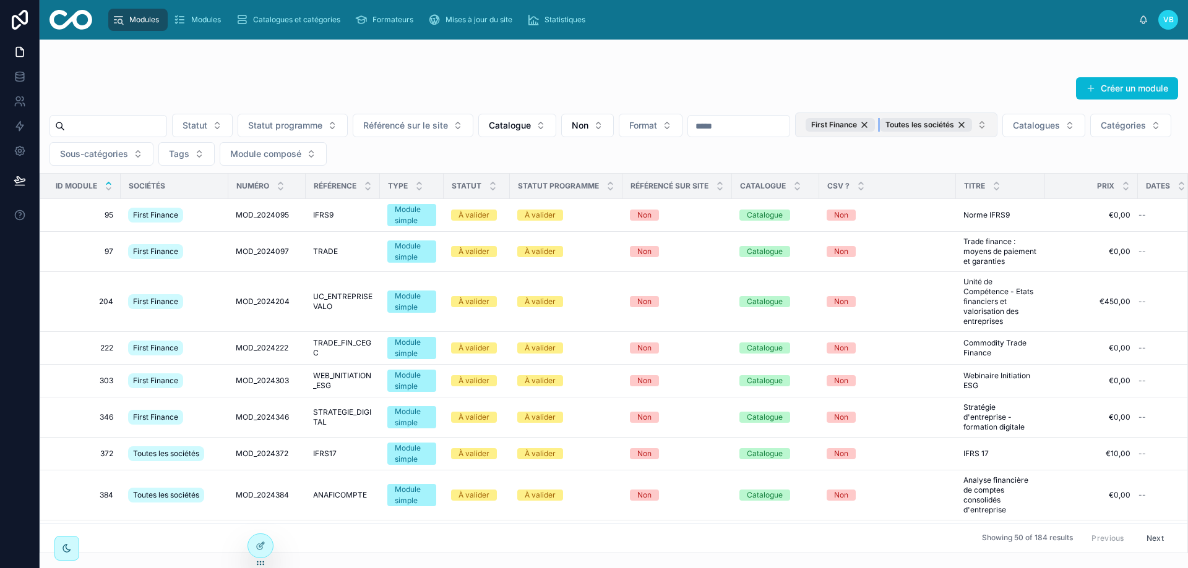
click at [945, 131] on button "Toutes les sociétés" at bounding box center [926, 125] width 92 height 14
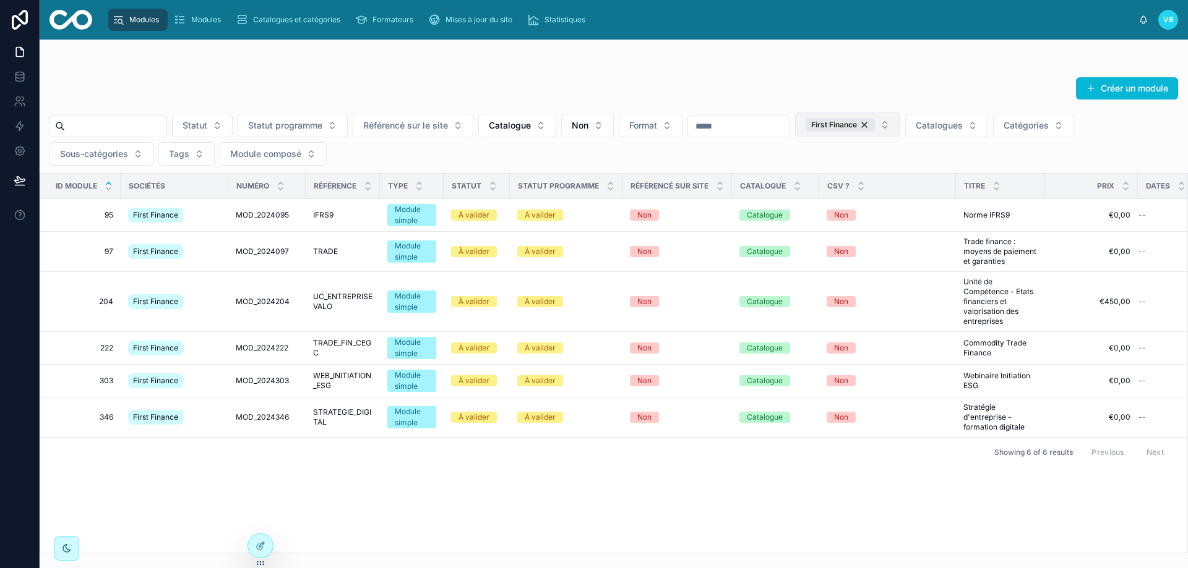
click at [900, 127] on button "First Finance" at bounding box center [847, 125] width 105 height 25
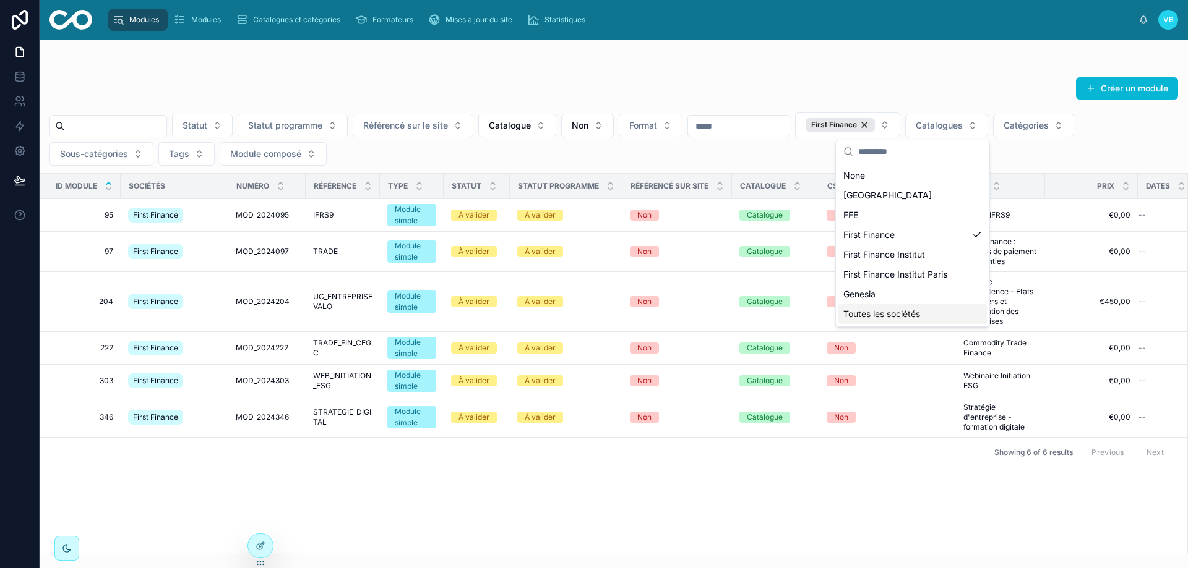
click at [915, 318] on span "Toutes les sociétés" at bounding box center [881, 314] width 77 height 12
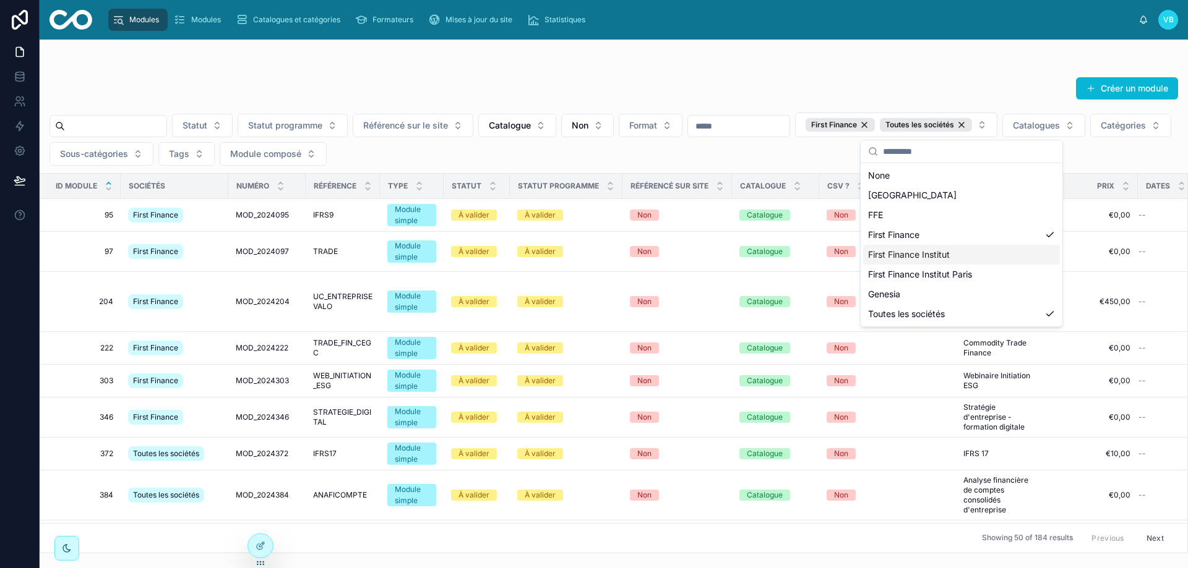
click at [936, 249] on span "First Finance Institut" at bounding box center [909, 255] width 82 height 12
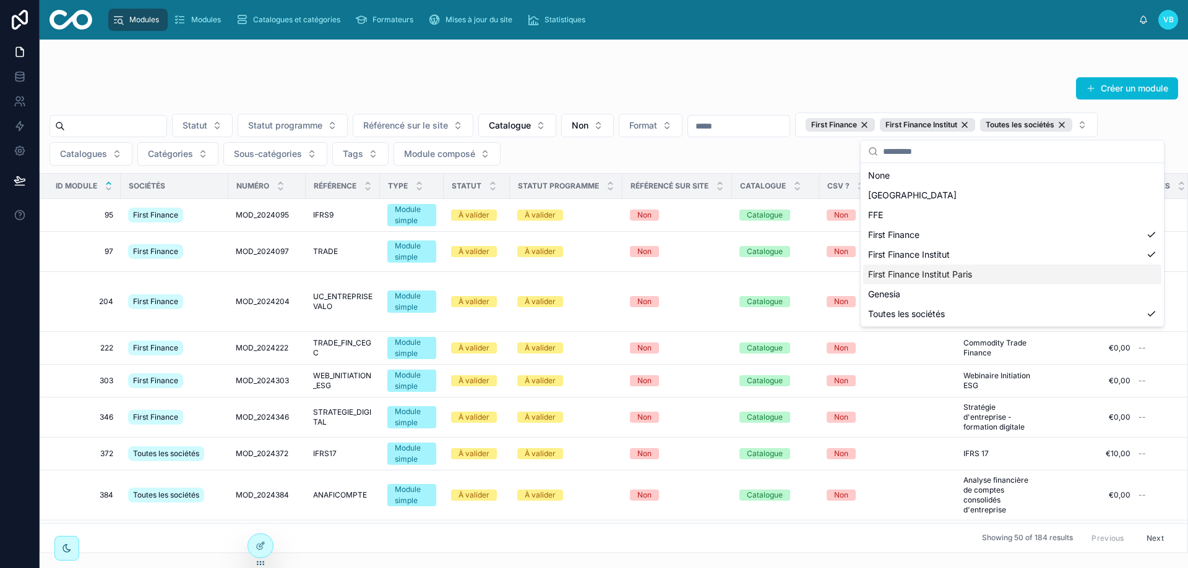
click at [937, 276] on span "First Finance Institut Paris" at bounding box center [920, 274] width 104 height 12
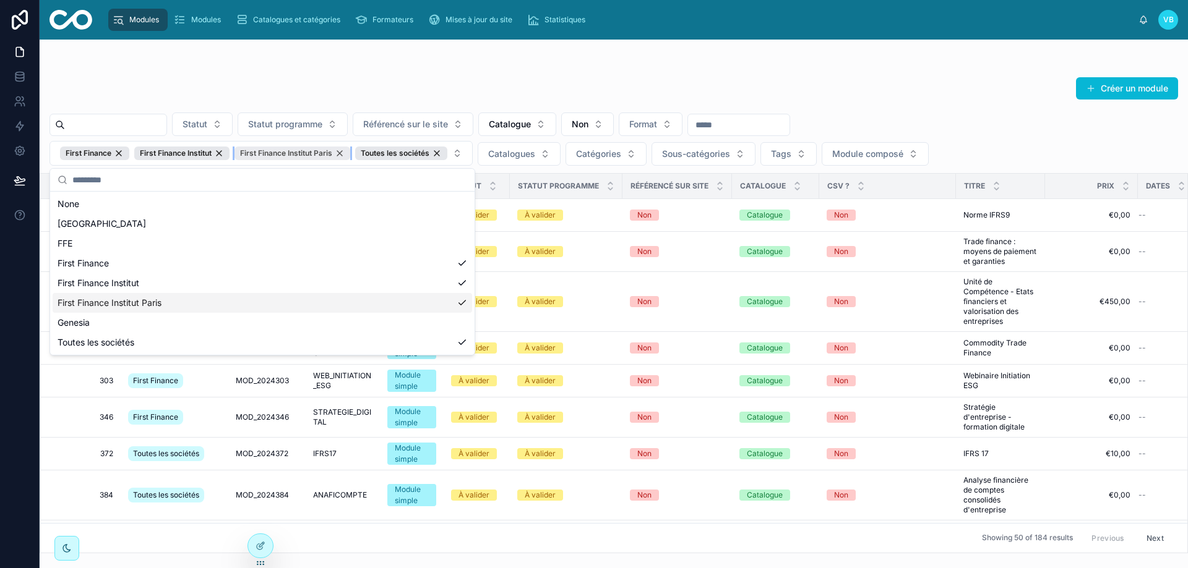
click at [342, 152] on div "First Finance Institut Paris" at bounding box center [292, 154] width 116 height 14
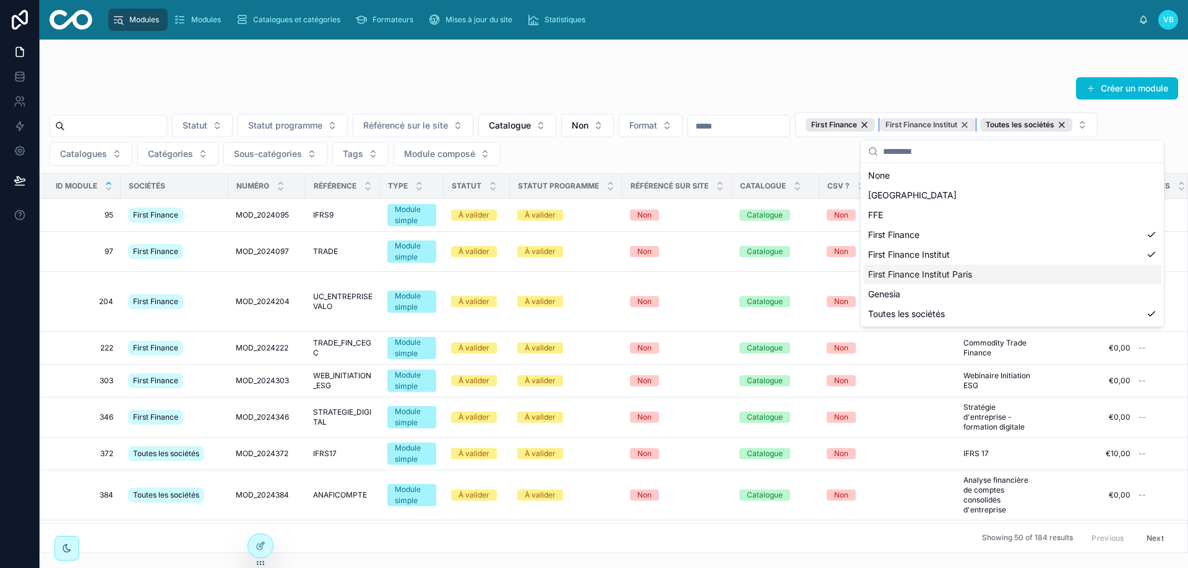
click at [975, 124] on div "First Finance Institut" at bounding box center [927, 125] width 95 height 14
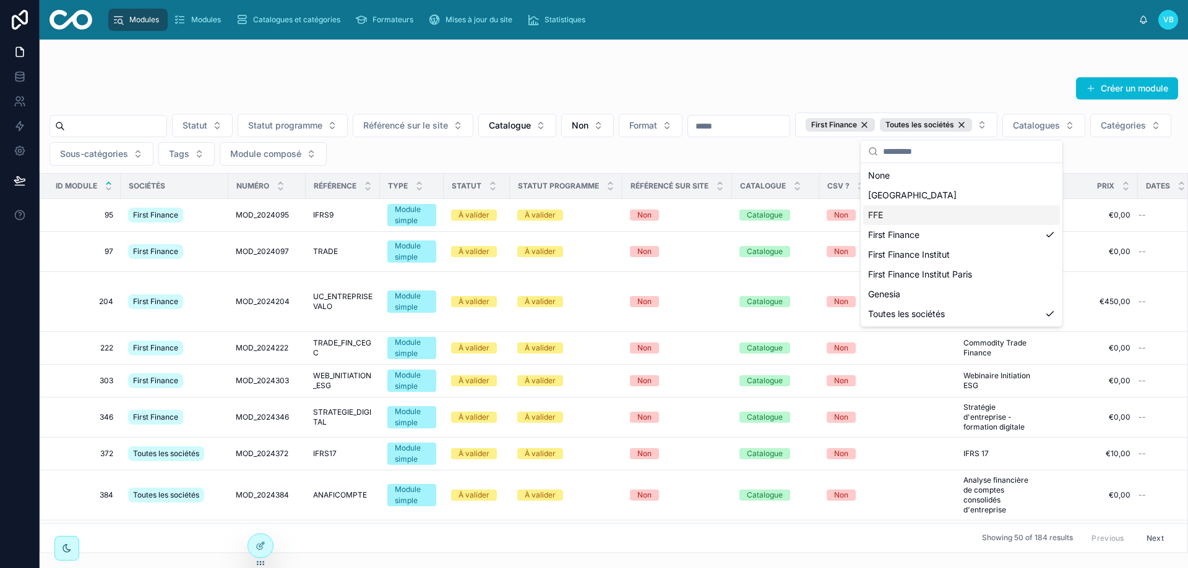
click at [932, 218] on div "FFE" at bounding box center [961, 215] width 197 height 20
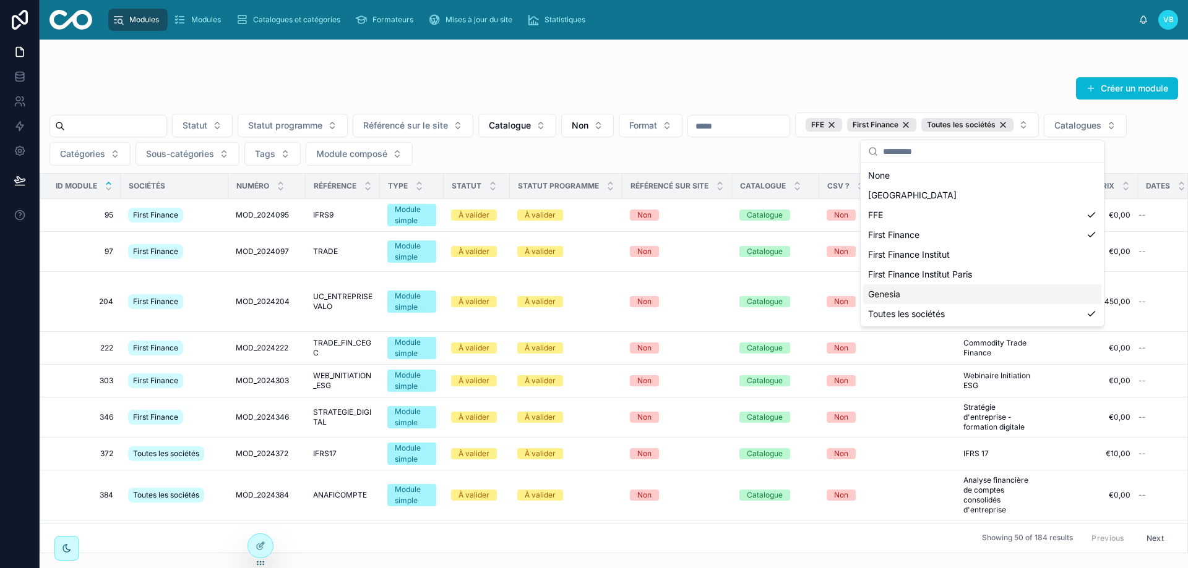
click at [967, 293] on div "Genesia" at bounding box center [982, 295] width 238 height 20
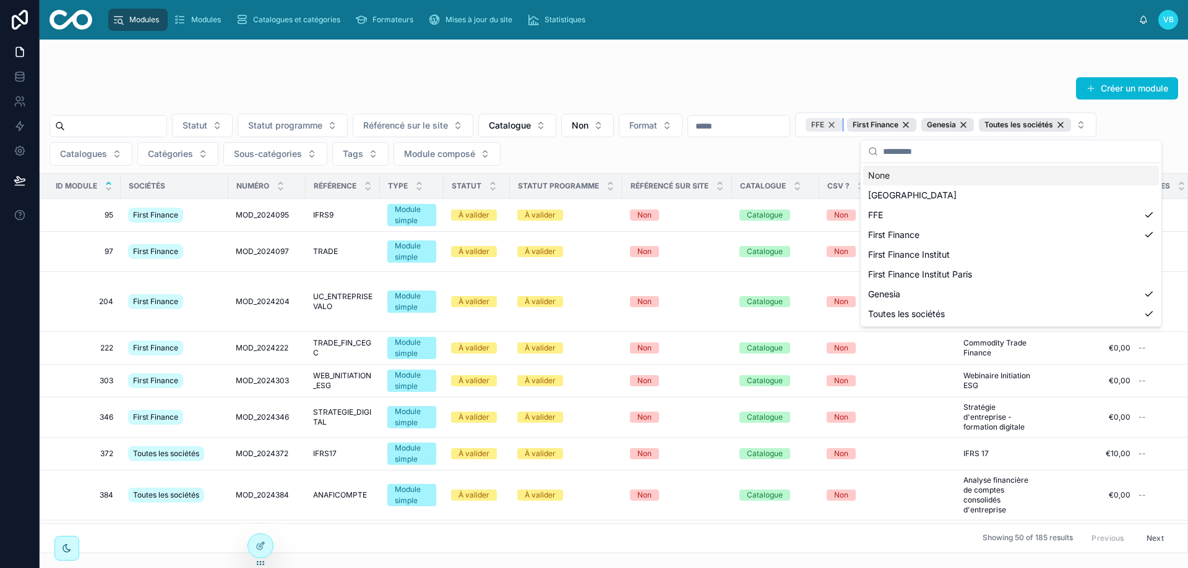
click at [842, 124] on div "FFE" at bounding box center [823, 125] width 36 height 14
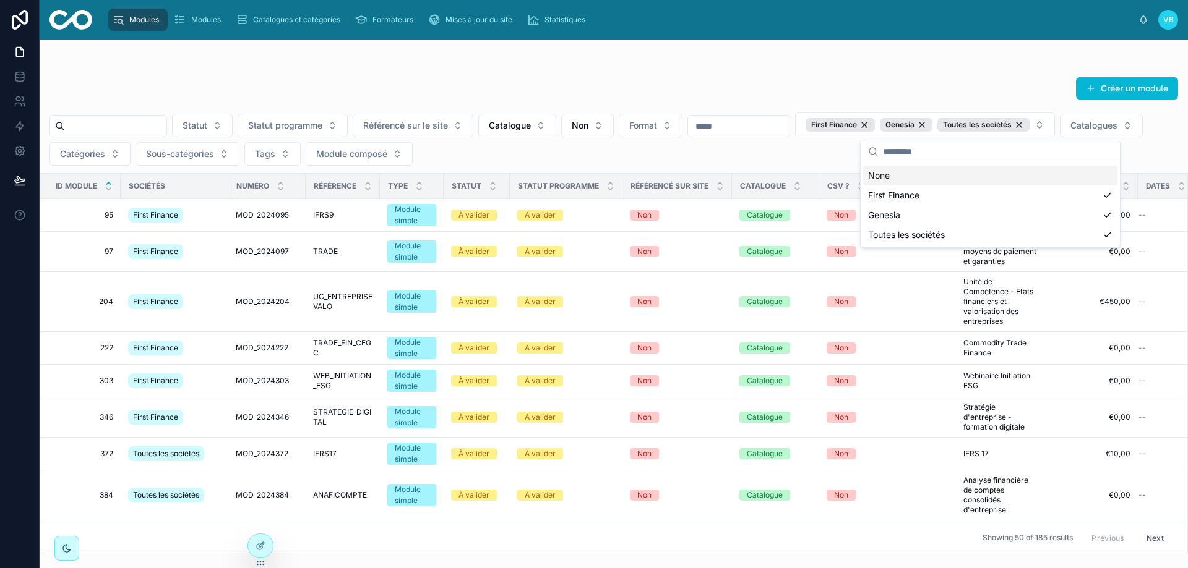
click at [795, 65] on div at bounding box center [613, 64] width 1128 height 10
click at [614, 122] on button "Non" at bounding box center [587, 126] width 53 height 24
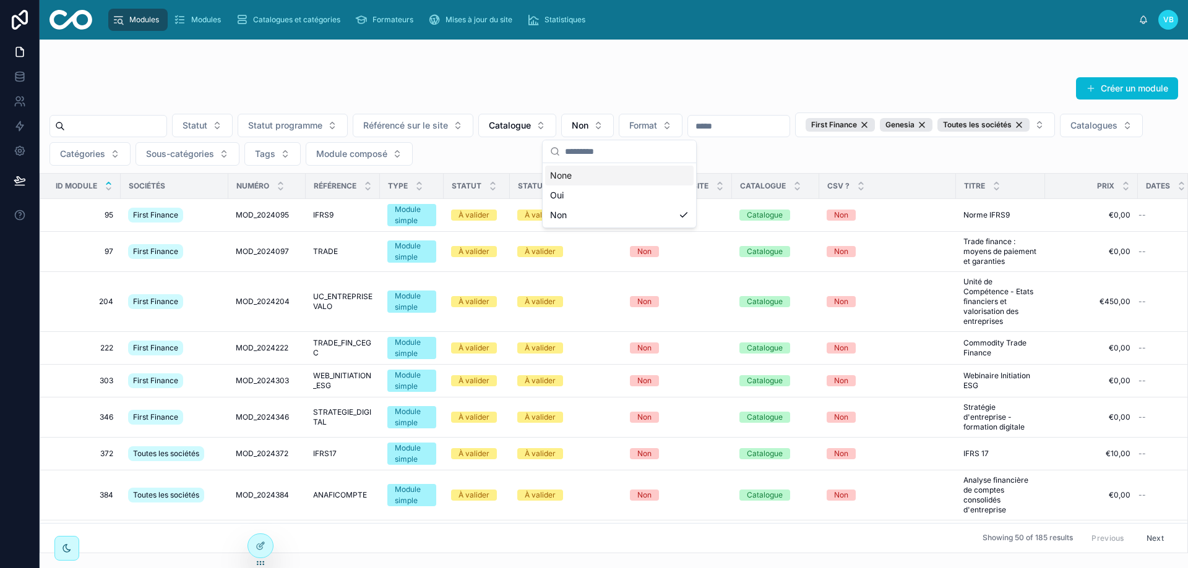
click at [632, 74] on div "Créer un module Statut Statut programme Référencé sur le site Catalogue Non For…" at bounding box center [614, 311] width 1148 height 484
click at [606, 71] on div "Créer un module Statut Statut programme Référencé sur le site Catalogue Non For…" at bounding box center [614, 311] width 1148 height 484
click at [20, 78] on icon at bounding box center [19, 76] width 8 height 5
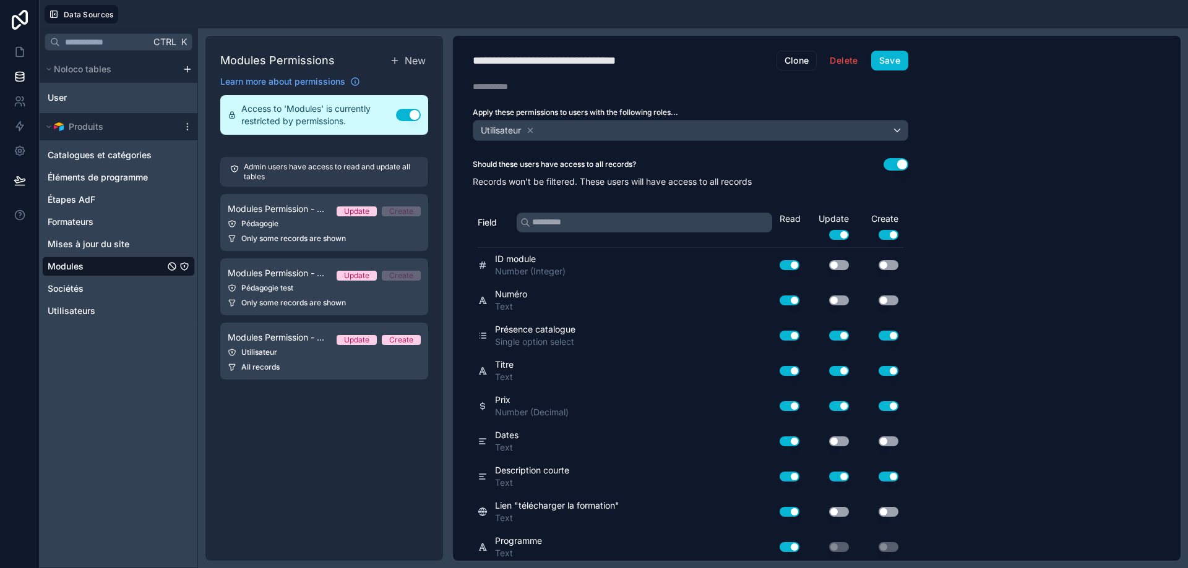
click at [145, 265] on link "Modules" at bounding box center [106, 266] width 117 height 12
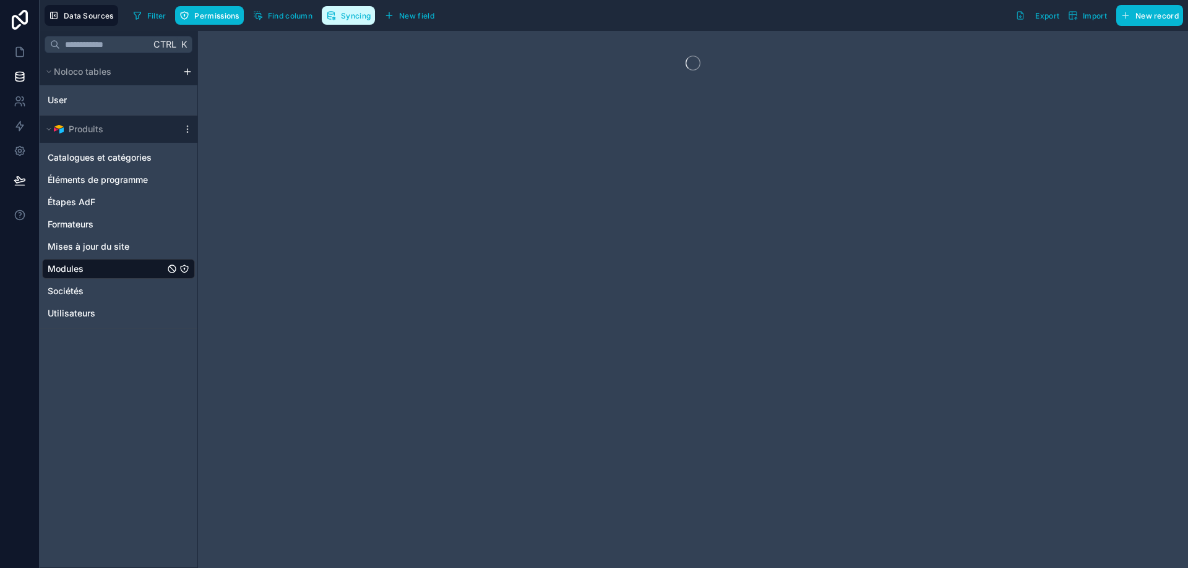
click at [358, 12] on span "Syncing" at bounding box center [356, 15] width 30 height 9
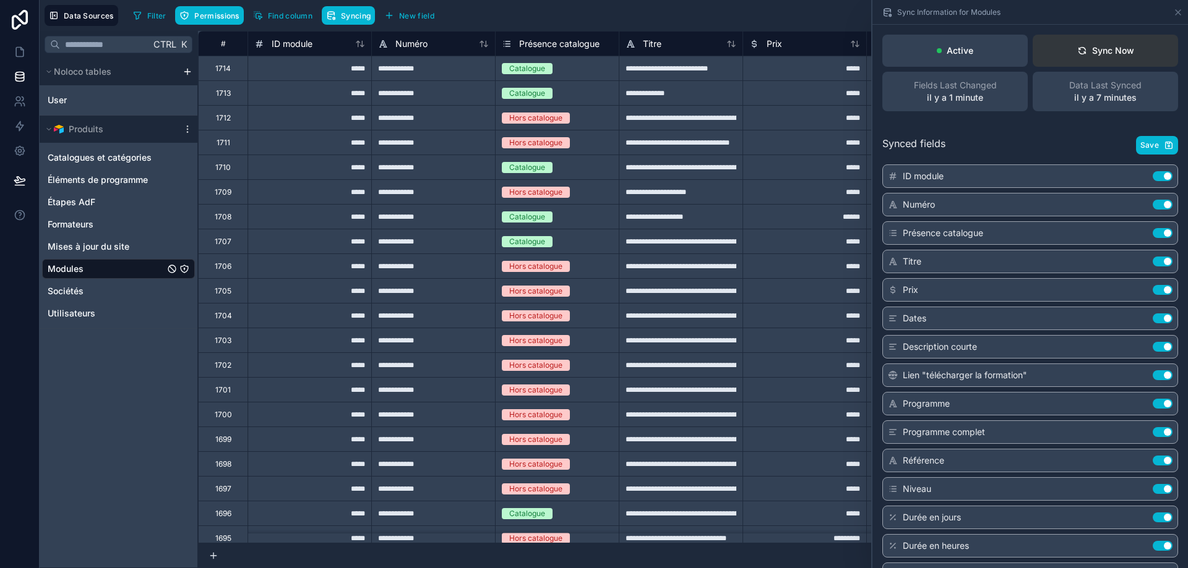
click at [1121, 55] on div "Sync Now" at bounding box center [1105, 51] width 57 height 12
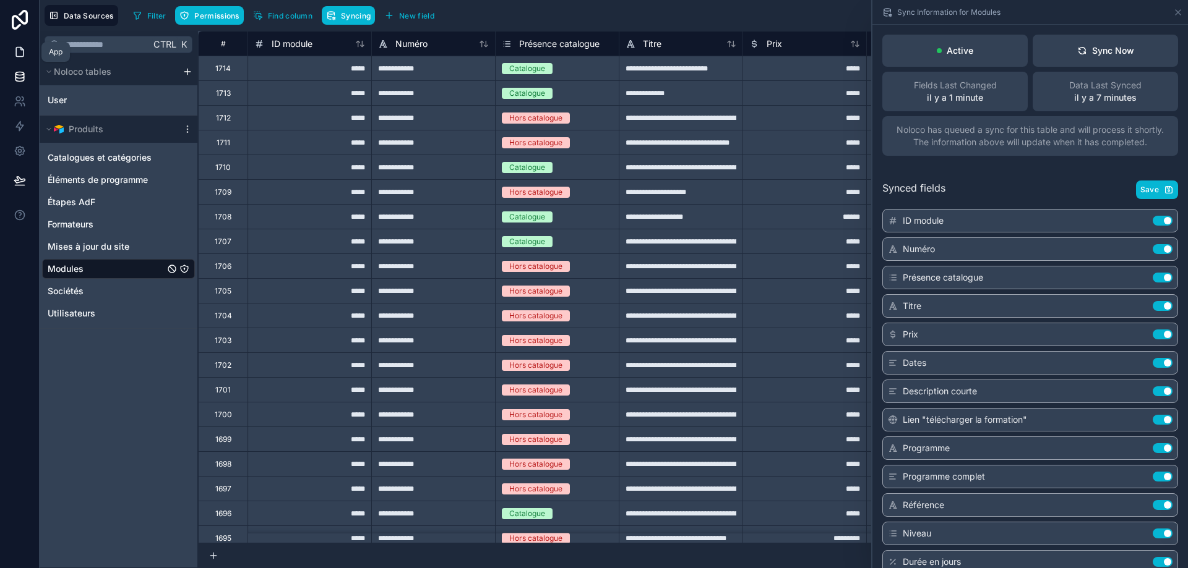
click at [23, 48] on icon at bounding box center [20, 52] width 12 height 12
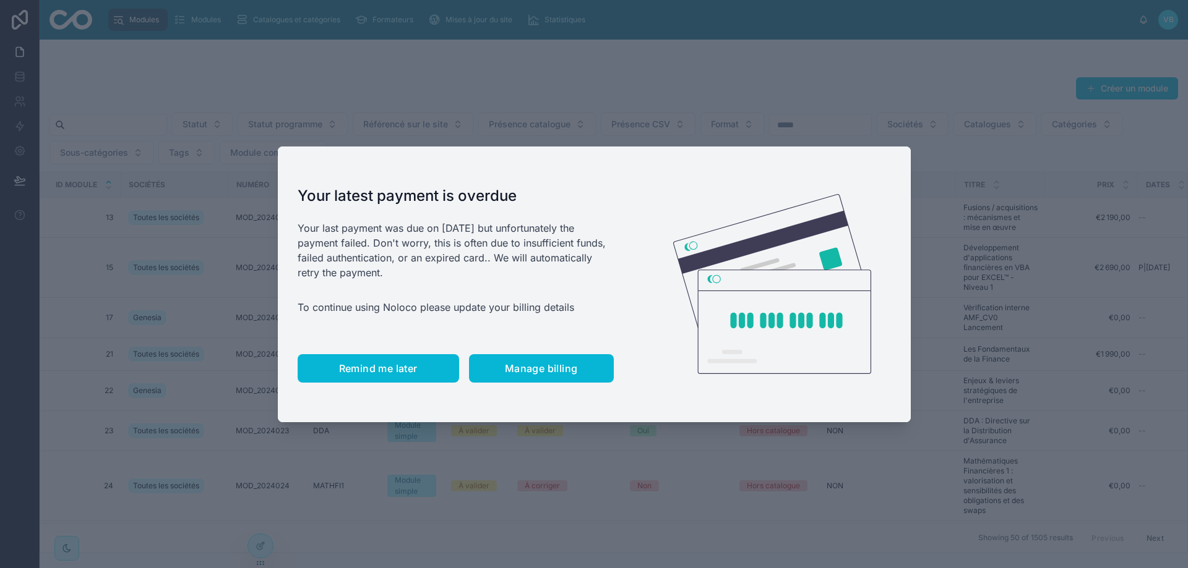
click at [367, 374] on span "Remind me later" at bounding box center [378, 368] width 79 height 12
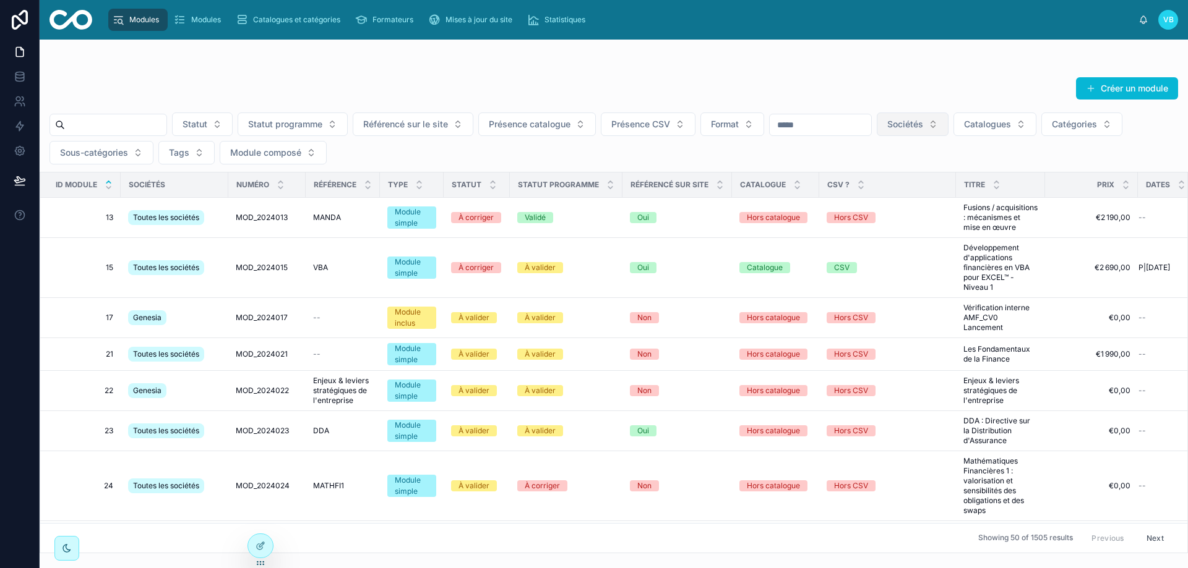
click at [923, 126] on span "Sociétés" at bounding box center [905, 124] width 36 height 12
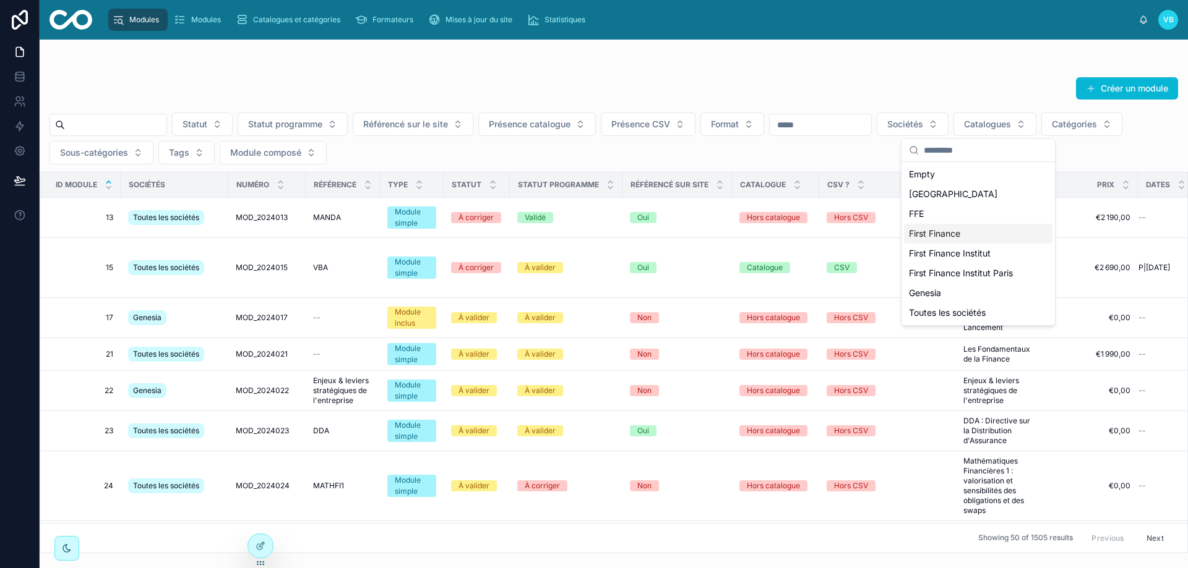
click at [967, 231] on div "First Finance" at bounding box center [978, 234] width 148 height 20
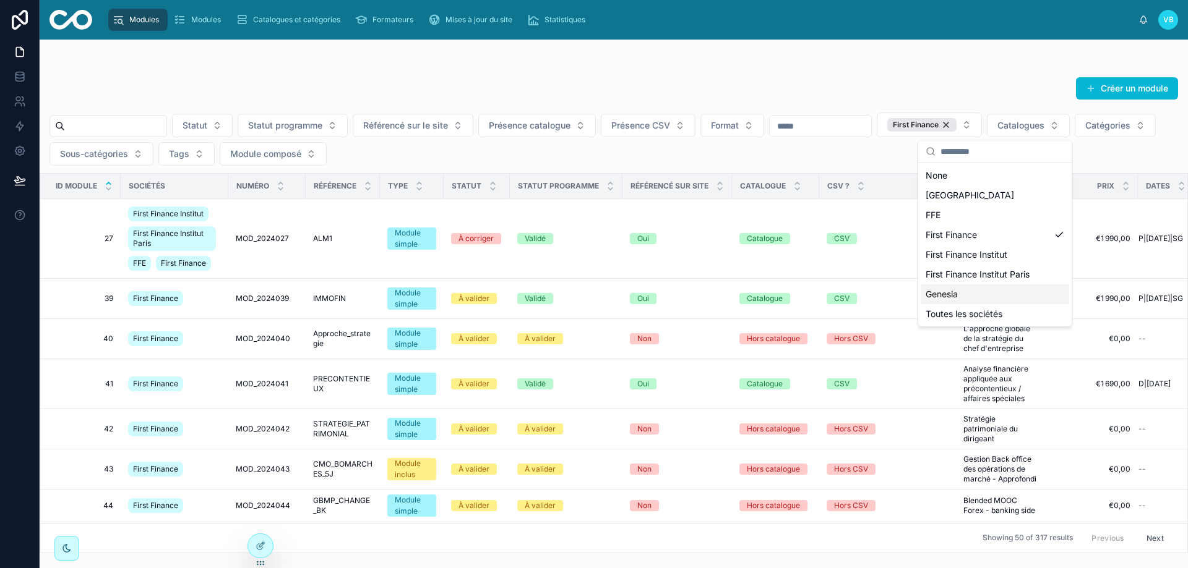
click at [985, 294] on div "Genesia" at bounding box center [994, 295] width 148 height 20
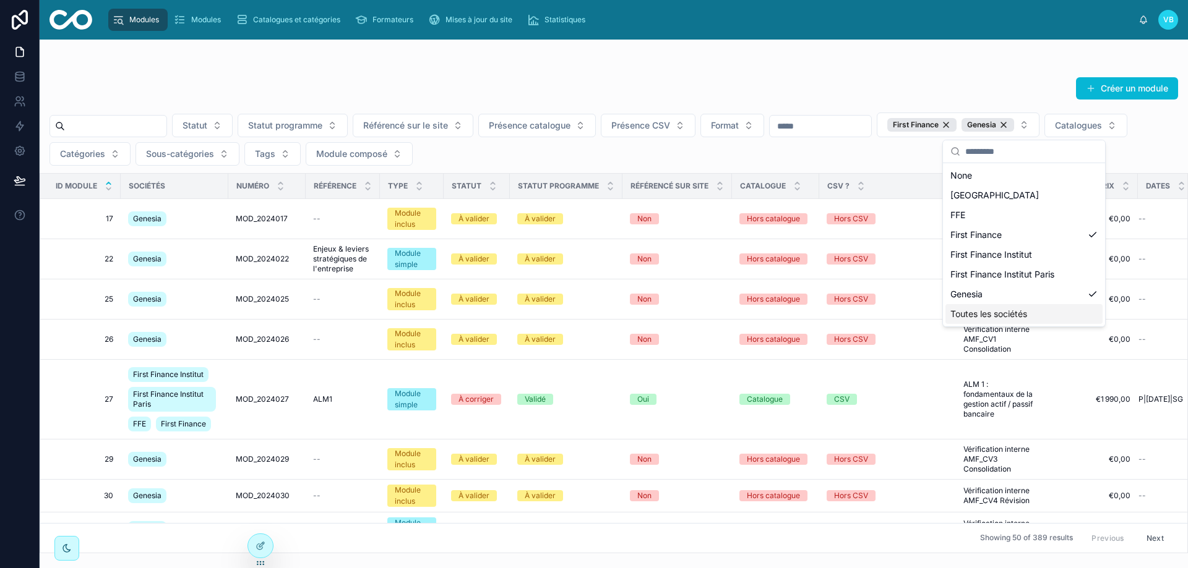
click at [1001, 314] on span "Toutes les sociétés" at bounding box center [988, 314] width 77 height 12
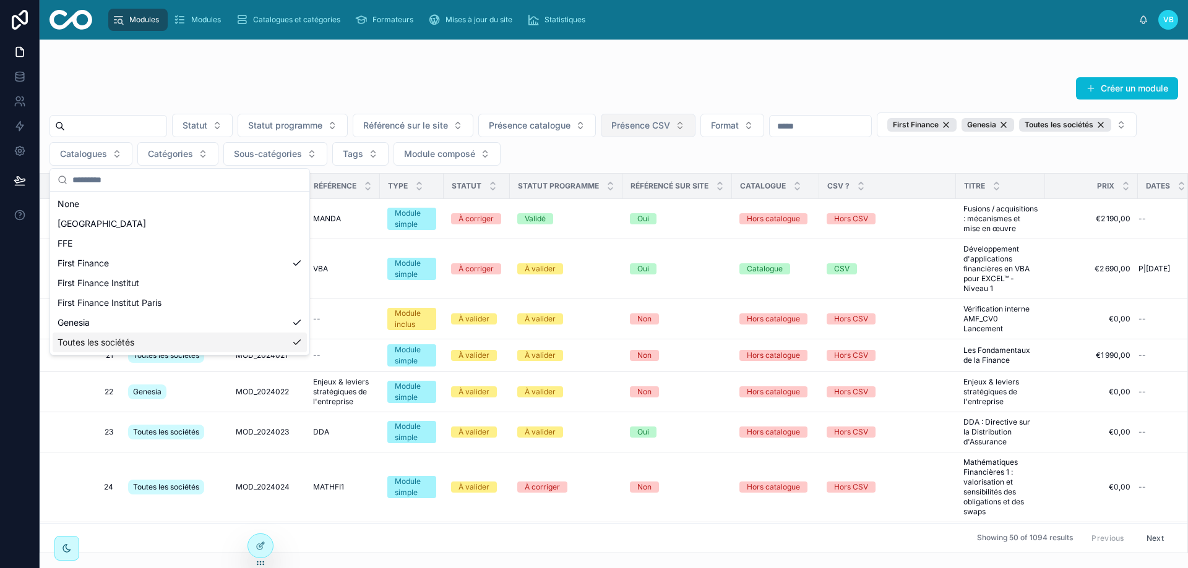
click at [661, 121] on span "Présence CSV" at bounding box center [640, 125] width 59 height 12
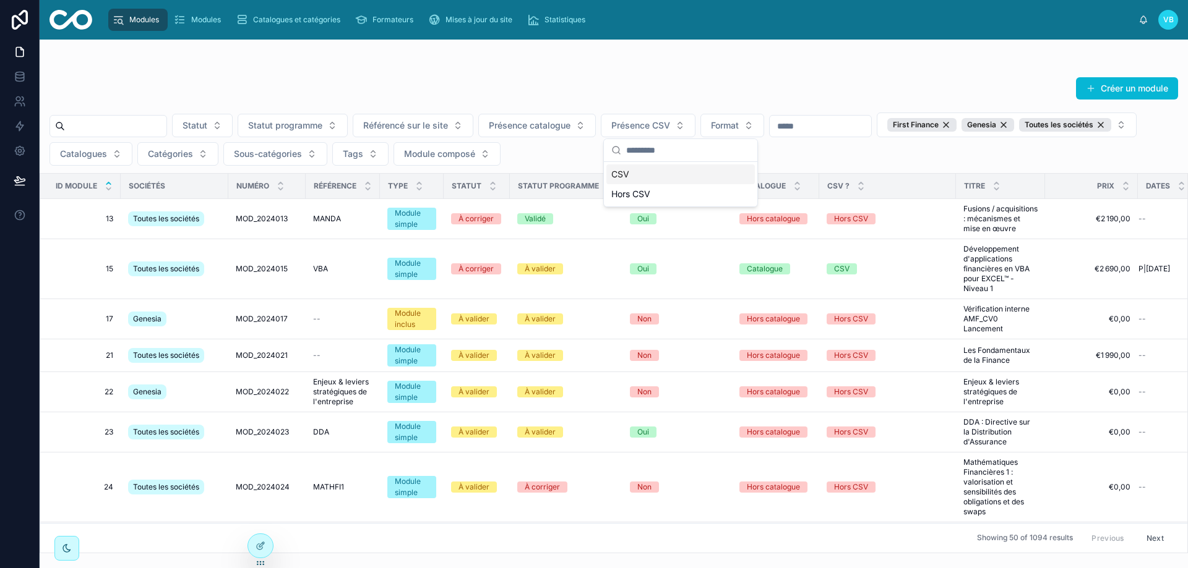
click at [675, 170] on div "CSV" at bounding box center [680, 175] width 148 height 20
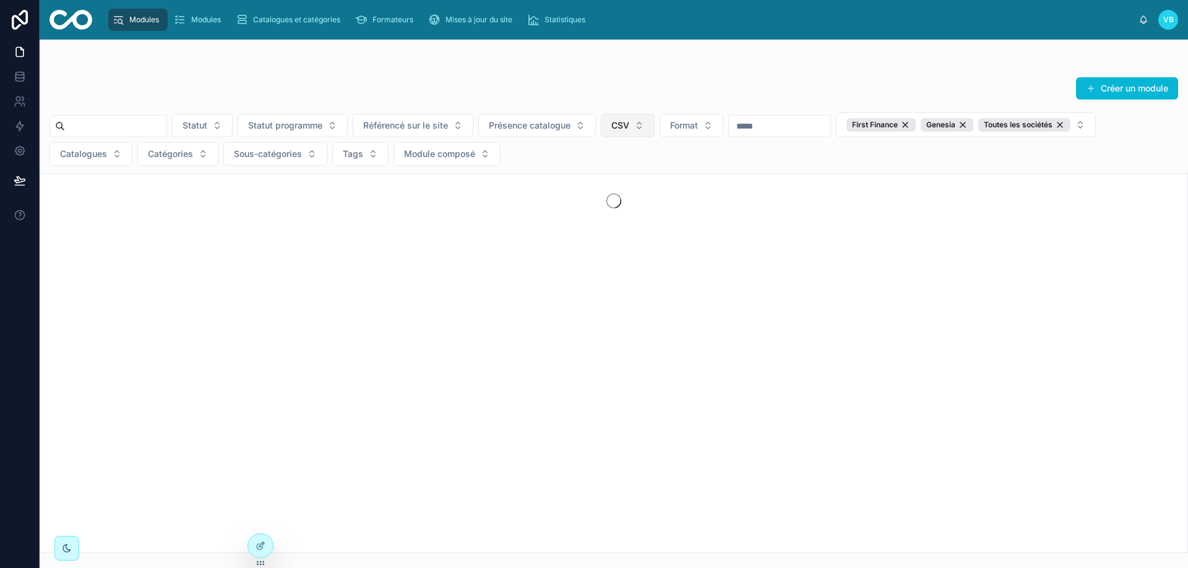
click at [654, 123] on button "CSV" at bounding box center [628, 126] width 54 height 24
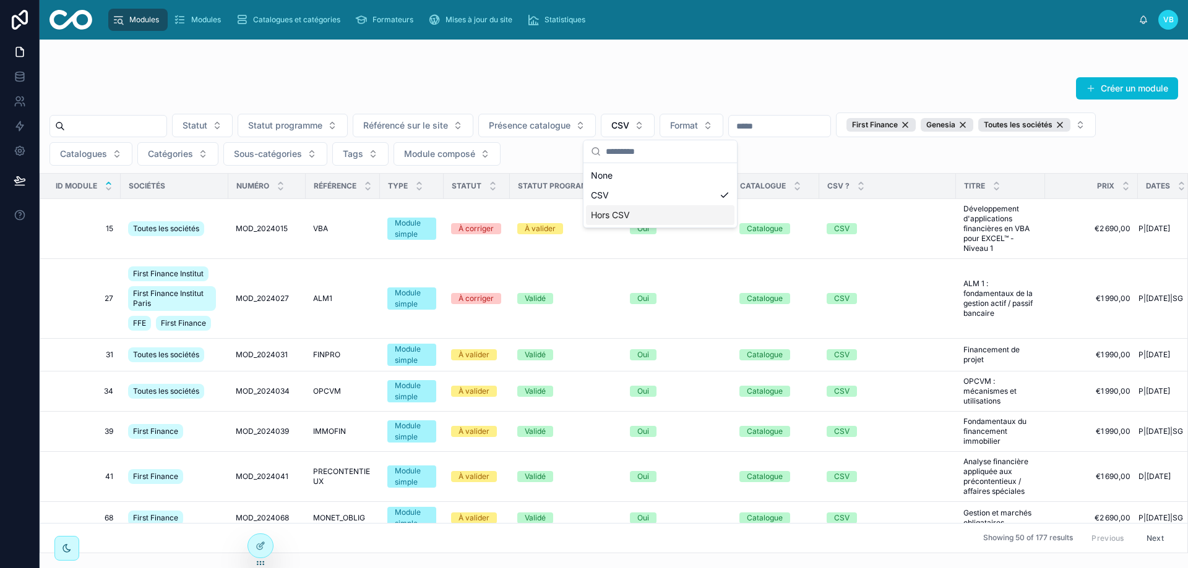
click at [655, 216] on div "Hors CSV" at bounding box center [660, 215] width 148 height 20
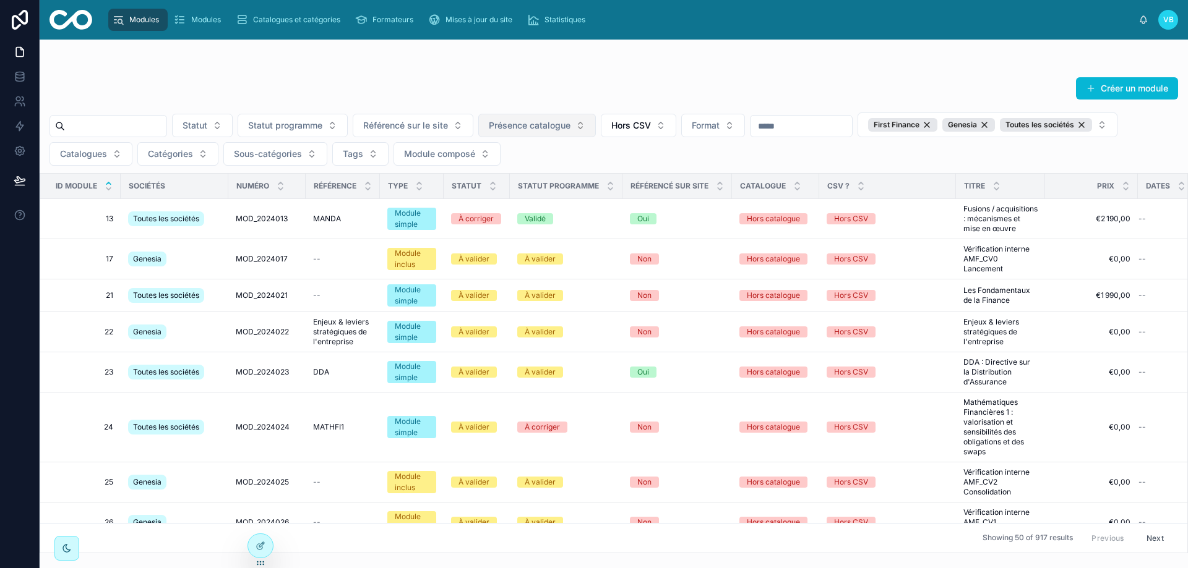
click at [570, 122] on span "Présence catalogue" at bounding box center [530, 125] width 82 height 12
click at [575, 176] on div "Catalogue" at bounding box center [569, 175] width 148 height 20
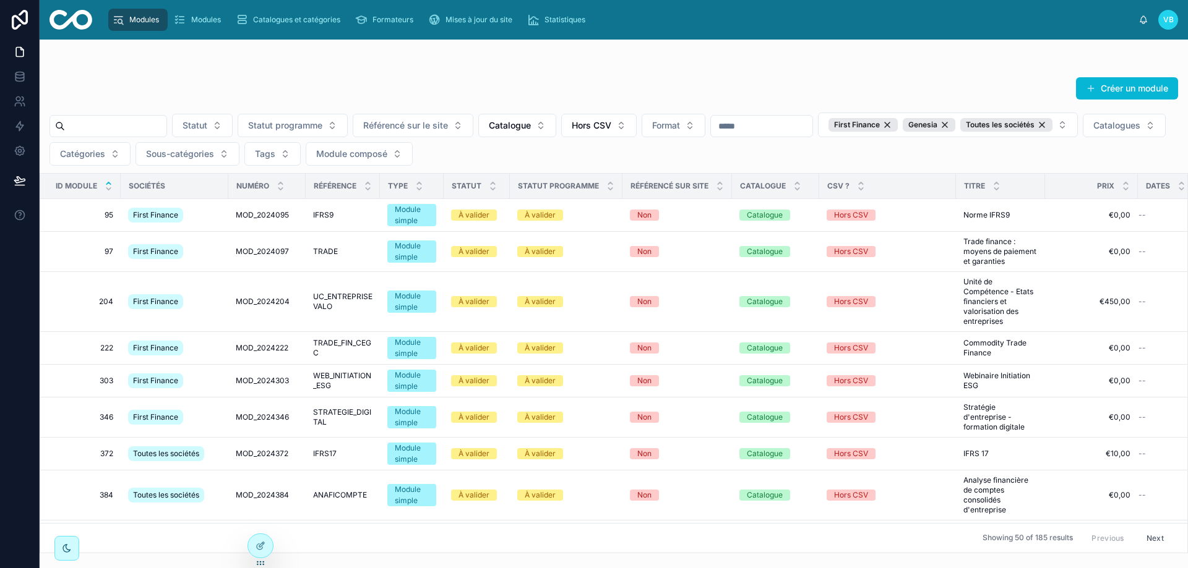
click at [633, 61] on div at bounding box center [613, 64] width 1128 height 10
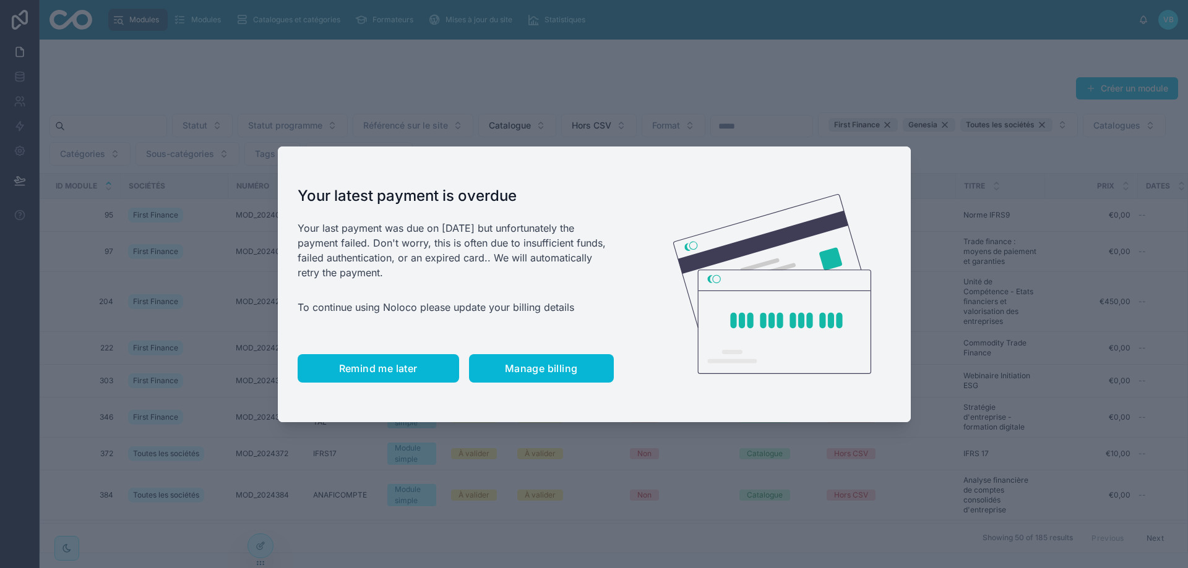
click at [375, 380] on button "Remind me later" at bounding box center [378, 368] width 161 height 28
